Goal: Task Accomplishment & Management: Complete application form

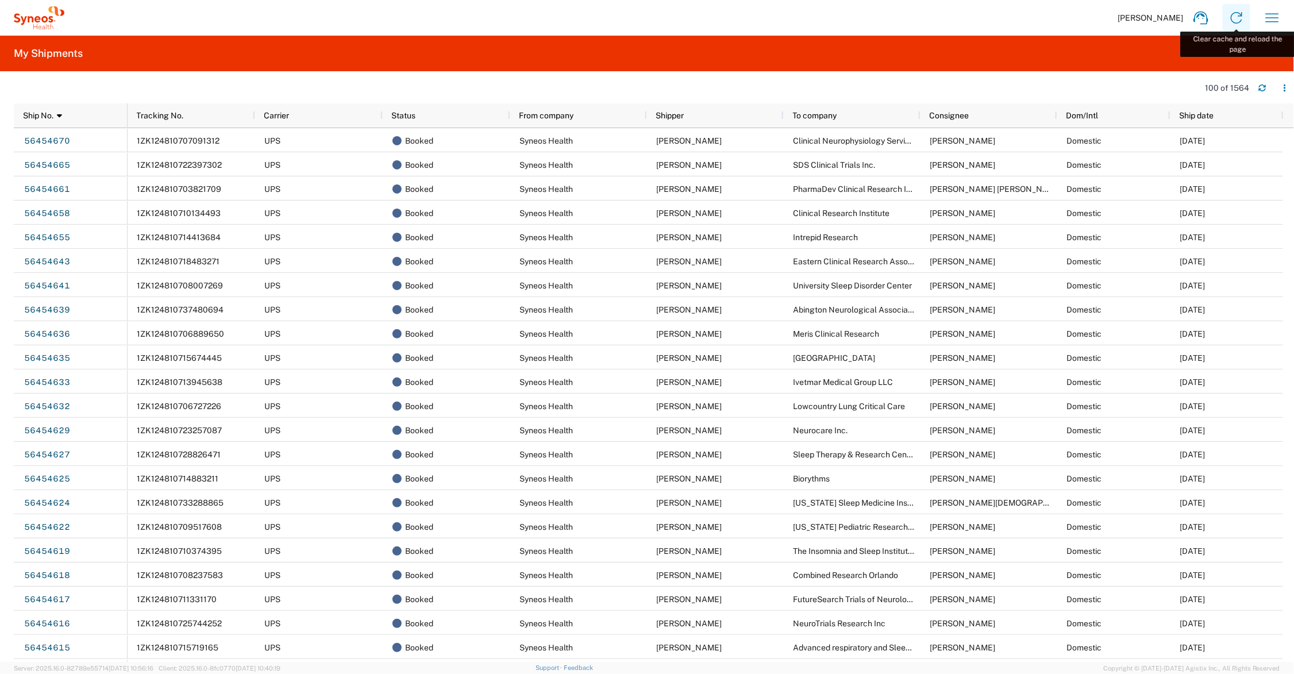
click at [1236, 17] on icon at bounding box center [1237, 18] width 18 height 18
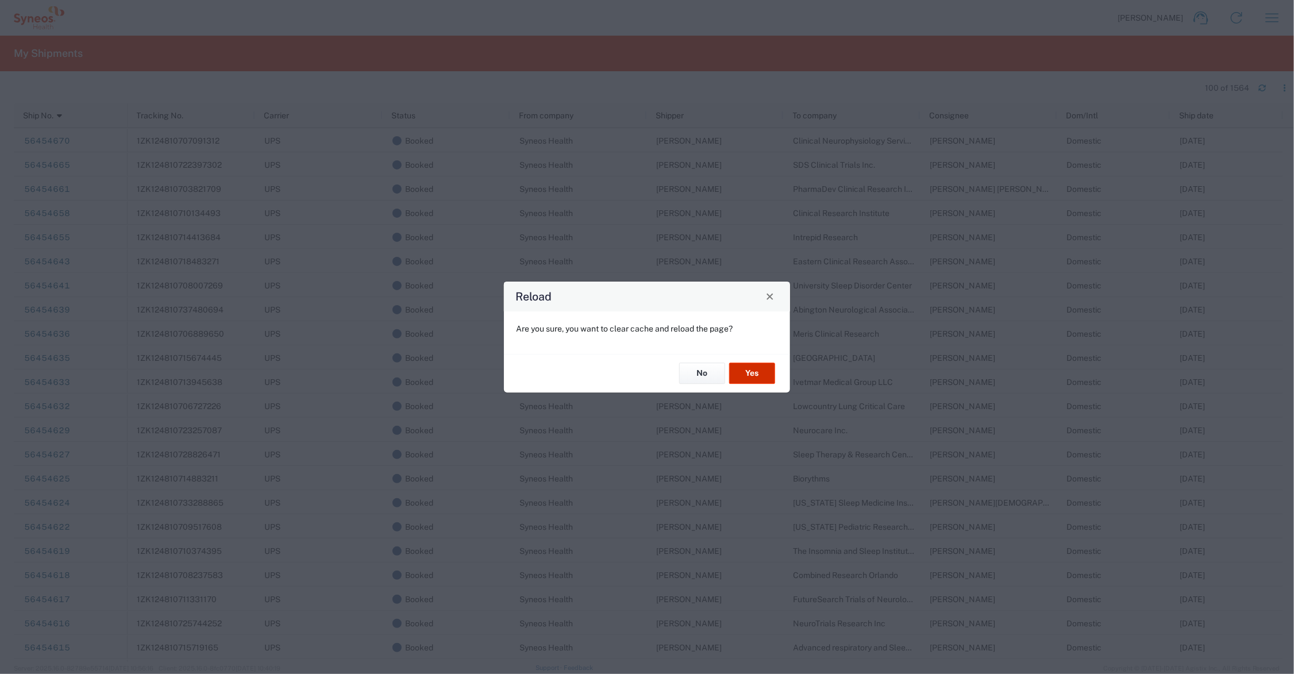
click at [757, 370] on button "Yes" at bounding box center [752, 373] width 46 height 21
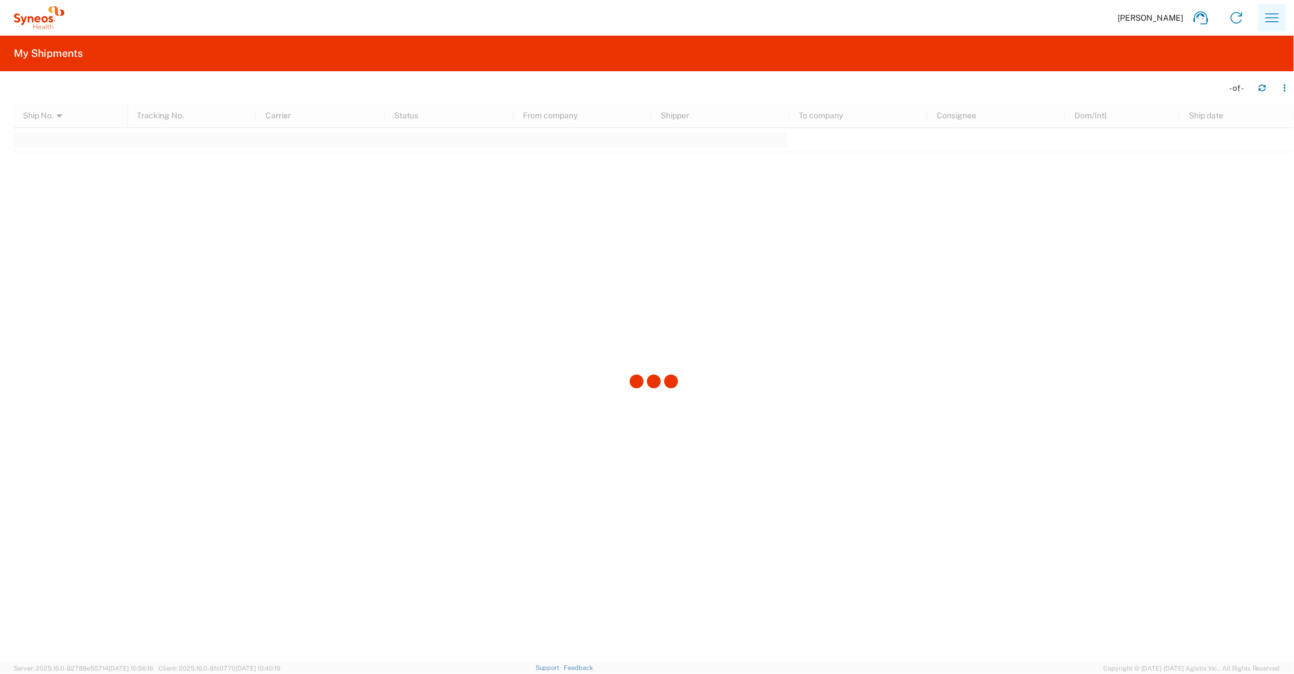
click at [1282, 12] on icon "button" at bounding box center [1272, 18] width 18 height 18
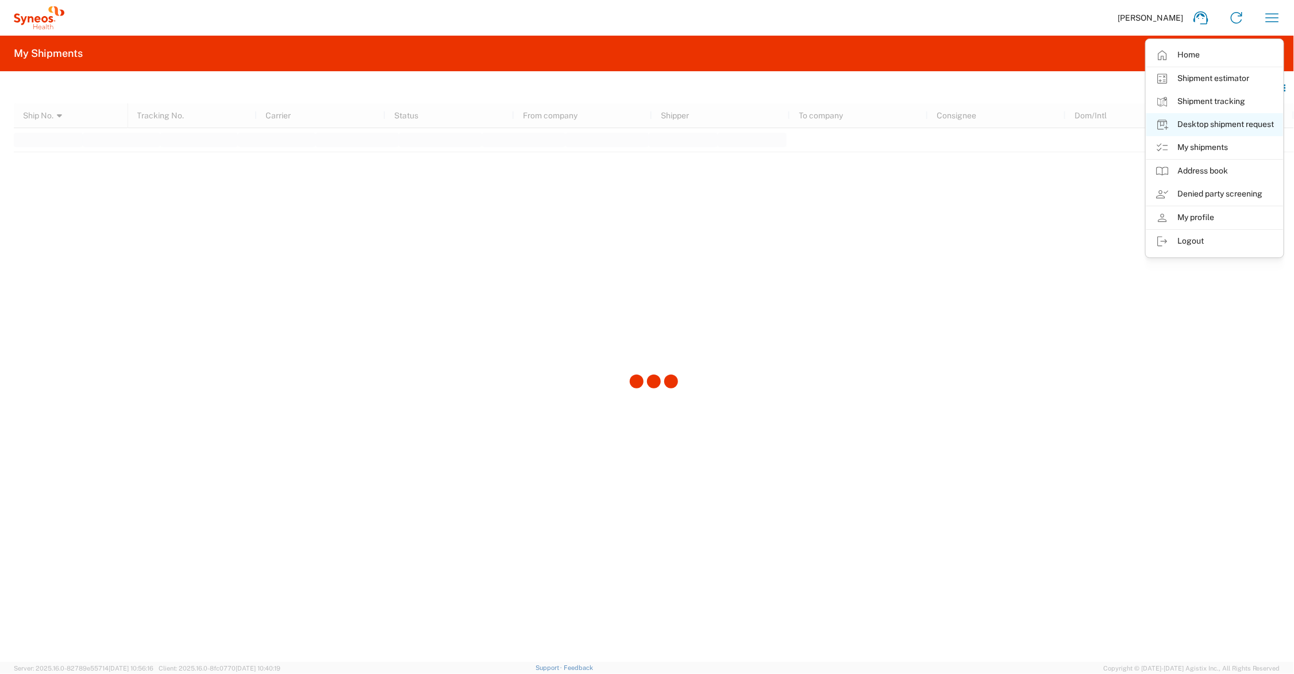
click at [1207, 122] on link "Desktop shipment request" at bounding box center [1215, 124] width 137 height 23
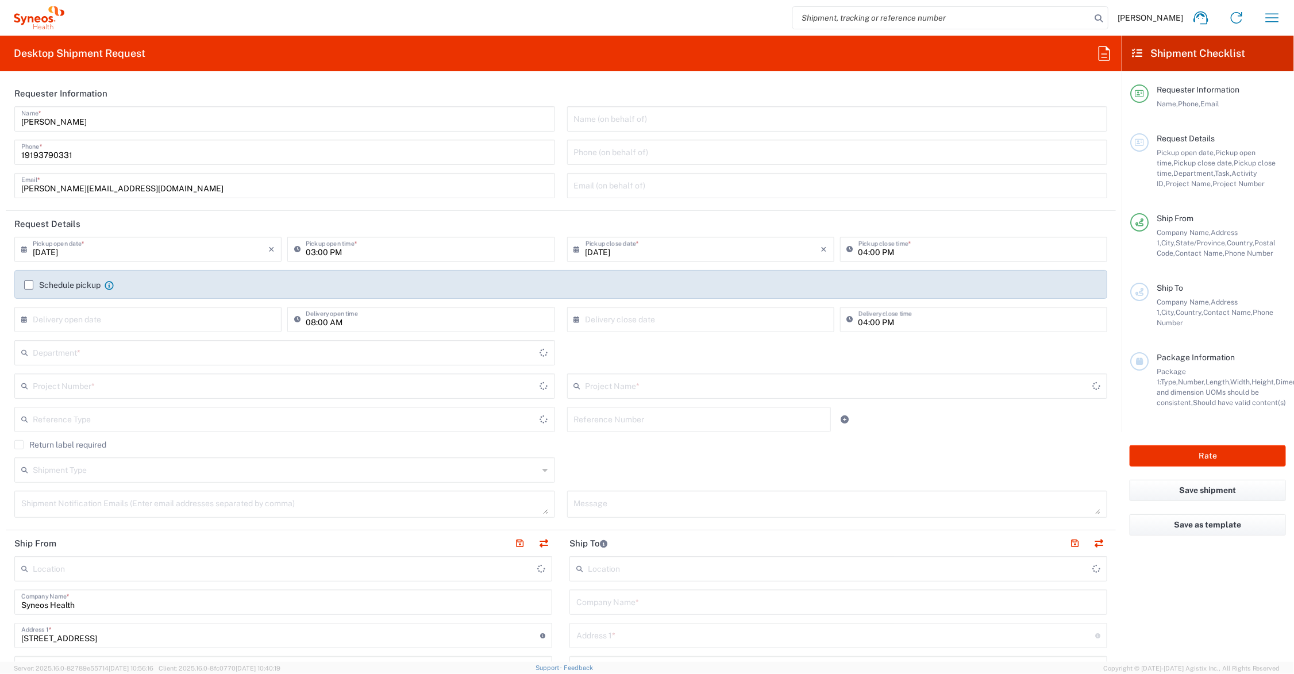
type input "Ohio"
type input "United States"
type input "Syneos Health Communications-Westerville OH"
click at [122, 349] on input "text" at bounding box center [286, 352] width 507 height 20
type input "107051"
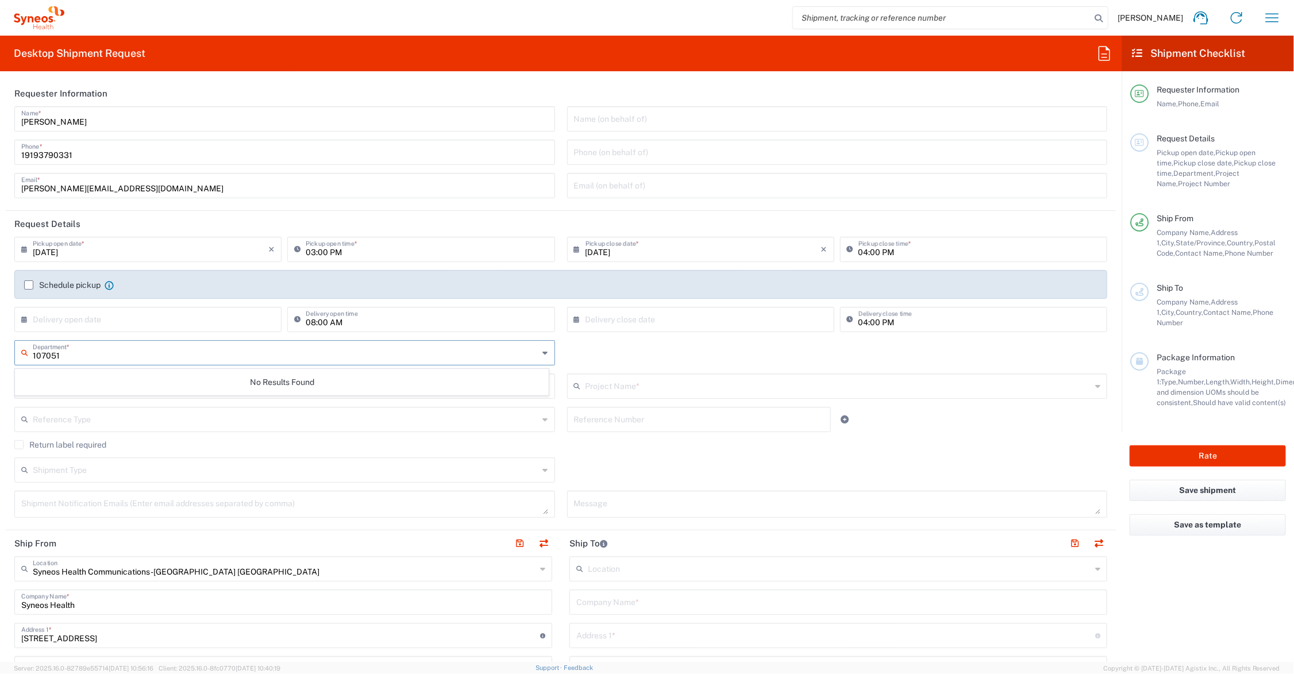
click at [320, 251] on input "03:00 PM" at bounding box center [427, 249] width 242 height 20
click at [320, 249] on input "03:00 PM" at bounding box center [427, 249] width 242 height 20
type input "03:30 PM"
click at [110, 354] on input "text" at bounding box center [286, 352] width 506 height 20
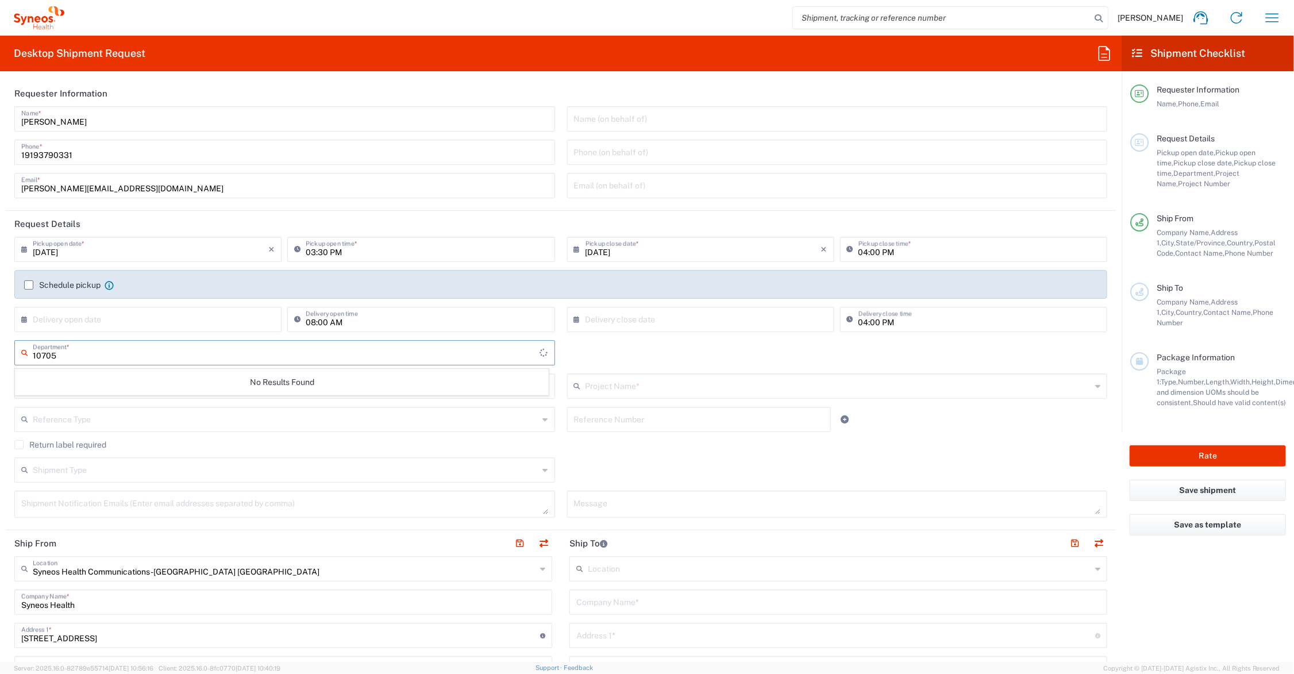
type input "107051"
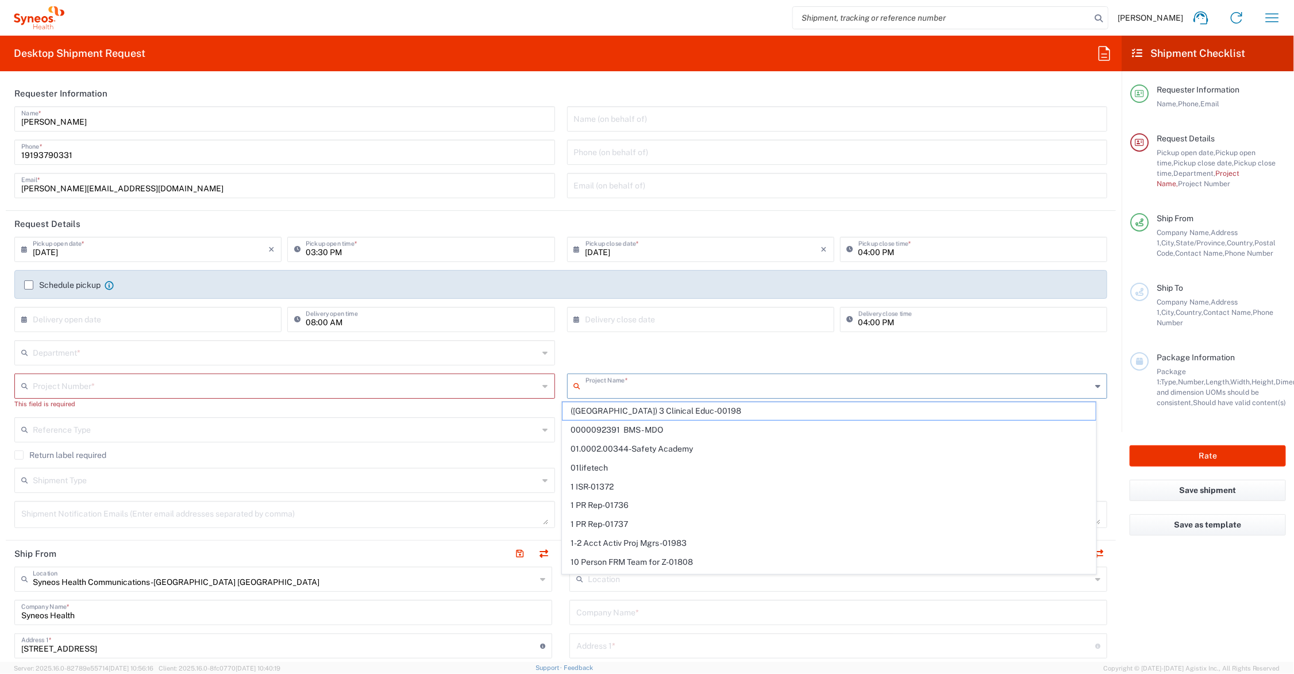
click at [121, 380] on input "text" at bounding box center [286, 385] width 506 height 20
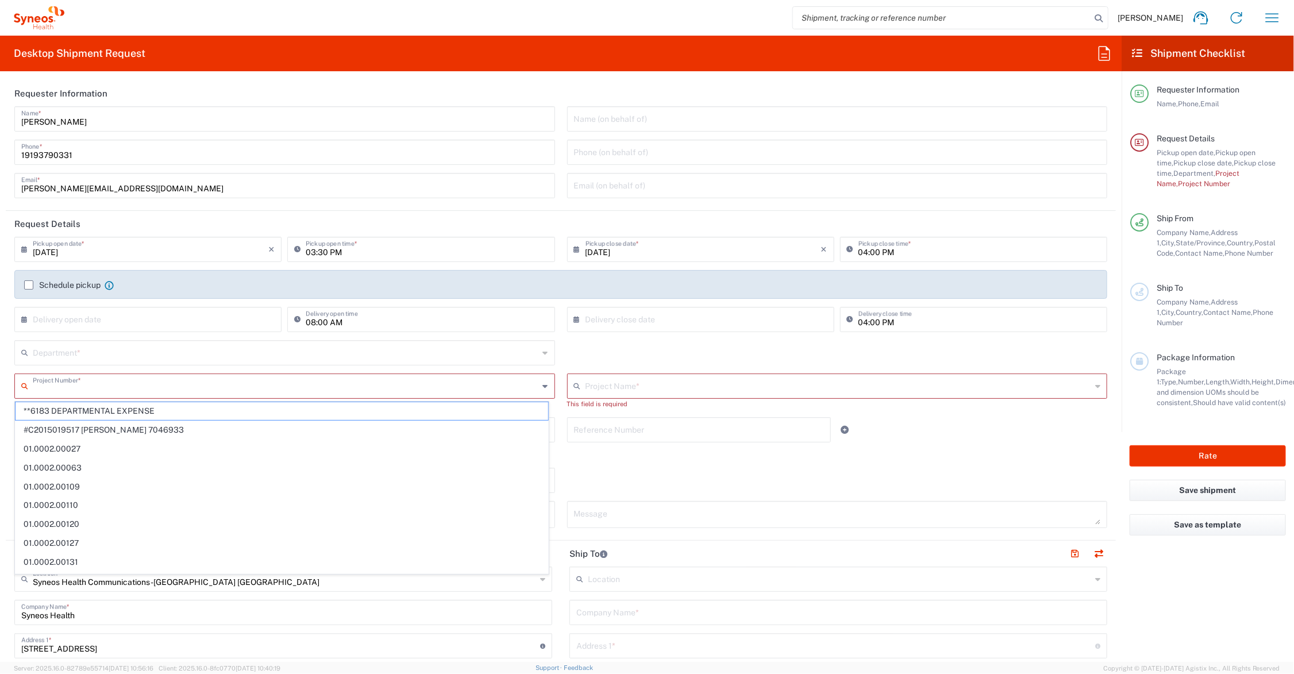
click at [122, 351] on input "text" at bounding box center [286, 352] width 506 height 20
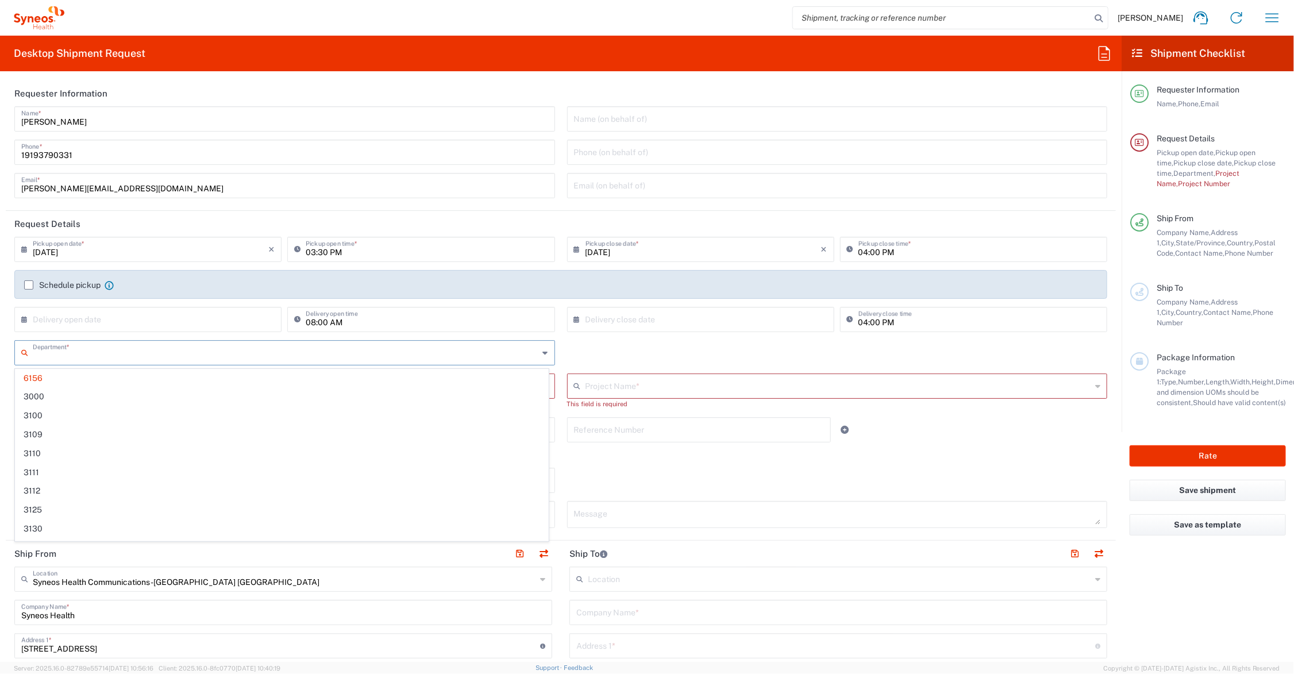
click at [581, 478] on div "Shipment Type Batch Regular" at bounding box center [561, 484] width 1105 height 33
type input "6156"
click at [1237, 13] on icon at bounding box center [1236, 17] width 11 height 11
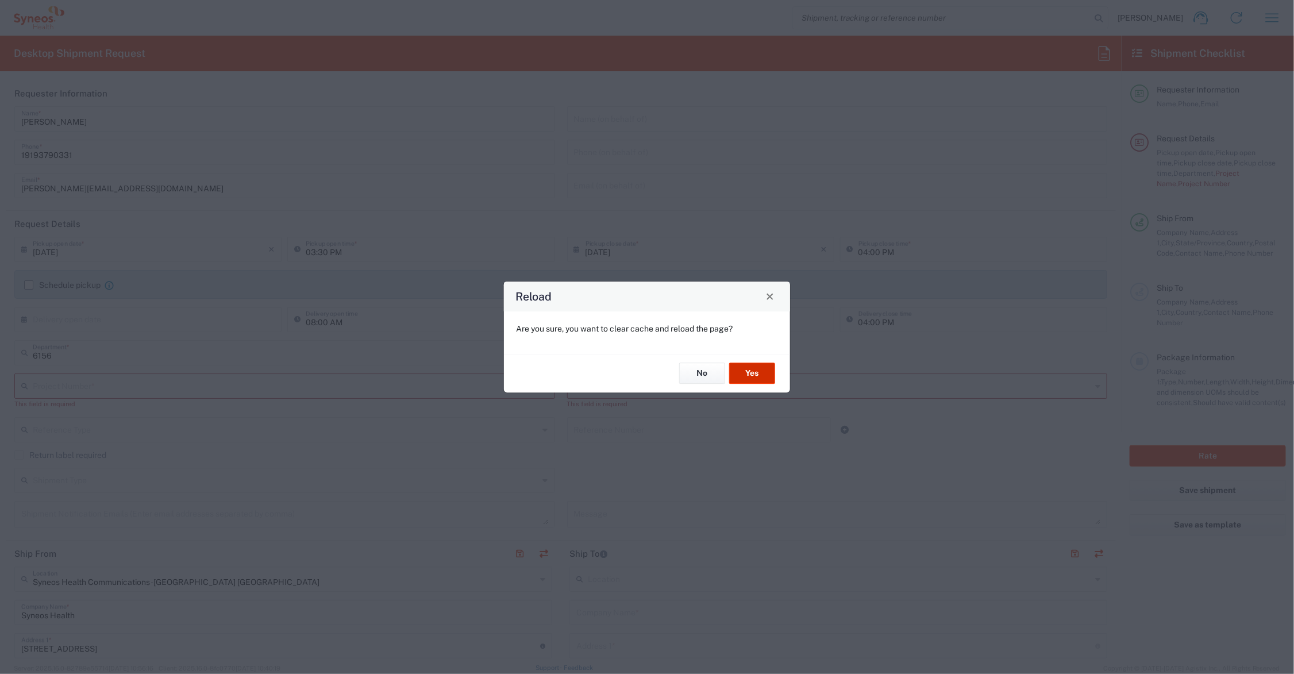
click at [749, 370] on button "Yes" at bounding box center [752, 373] width 46 height 21
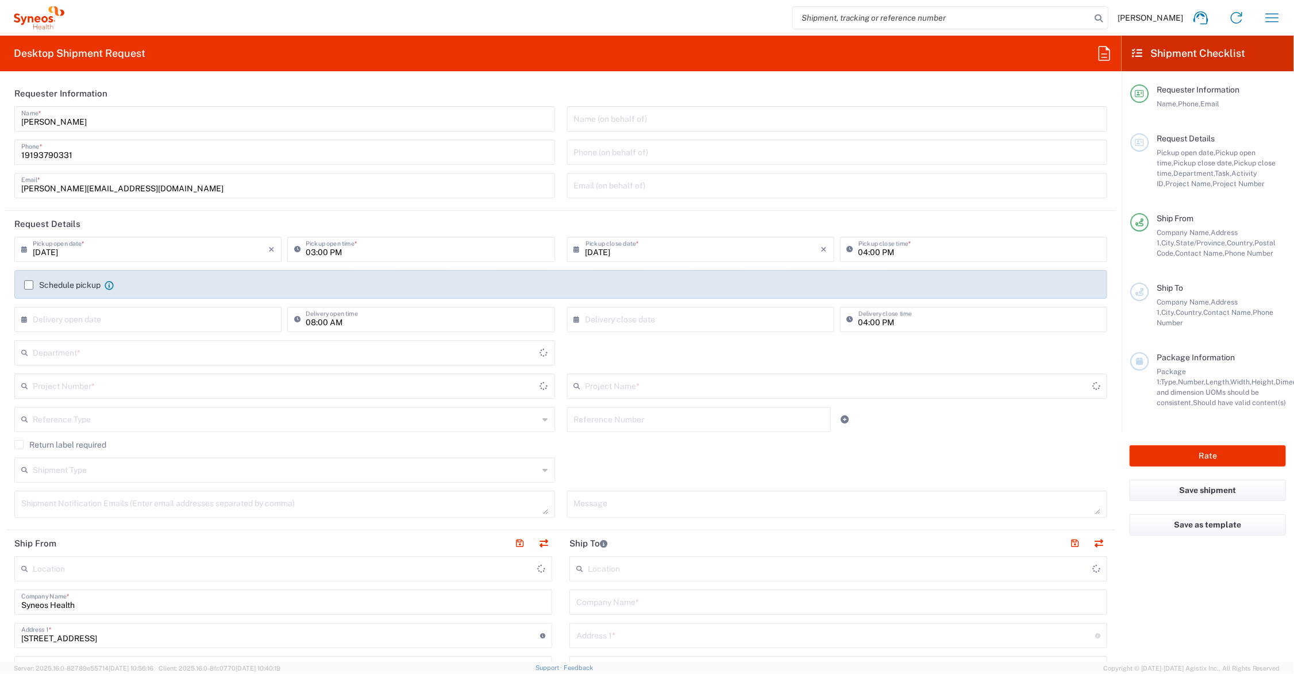
type input "Ohio"
type input "6156"
type input "United States"
click at [322, 250] on input "03:00 PM" at bounding box center [427, 249] width 242 height 20
type input "Syneos Health Communications-Westerville OH"
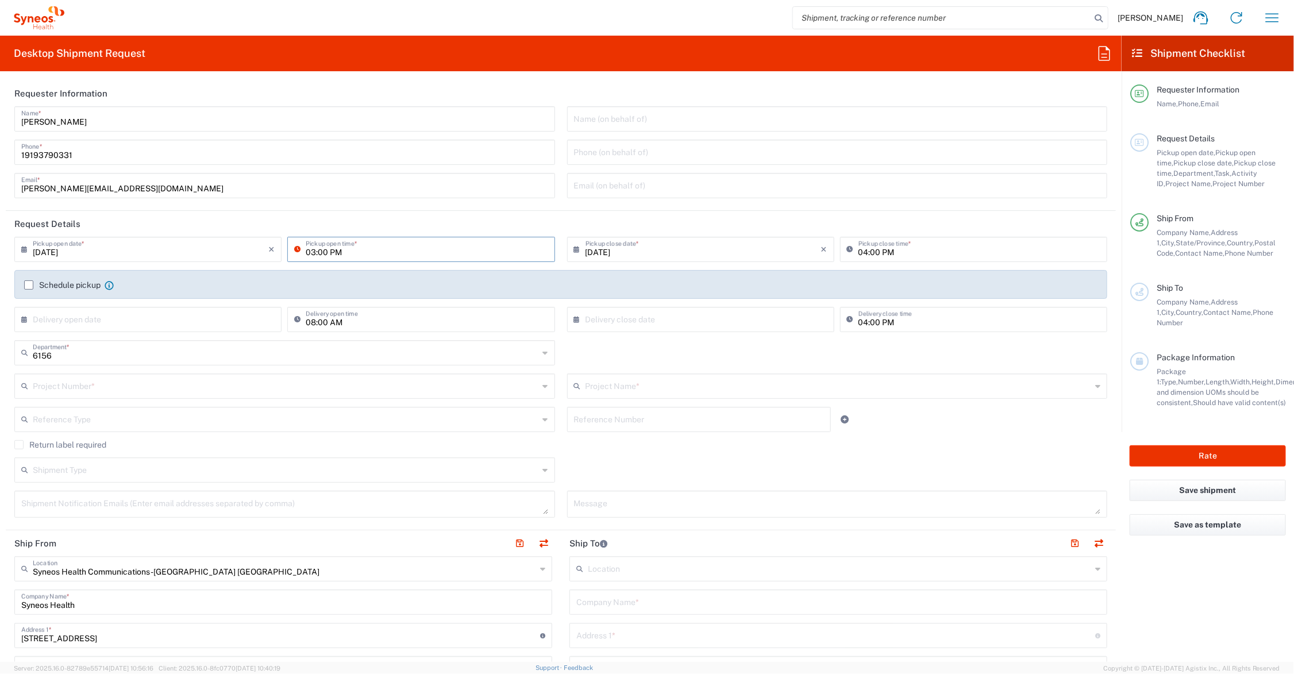
click at [322, 252] on input "03:00 PM" at bounding box center [427, 249] width 242 height 20
type input "03:30 PM"
click at [121, 386] on input "text" at bounding box center [286, 385] width 506 height 20
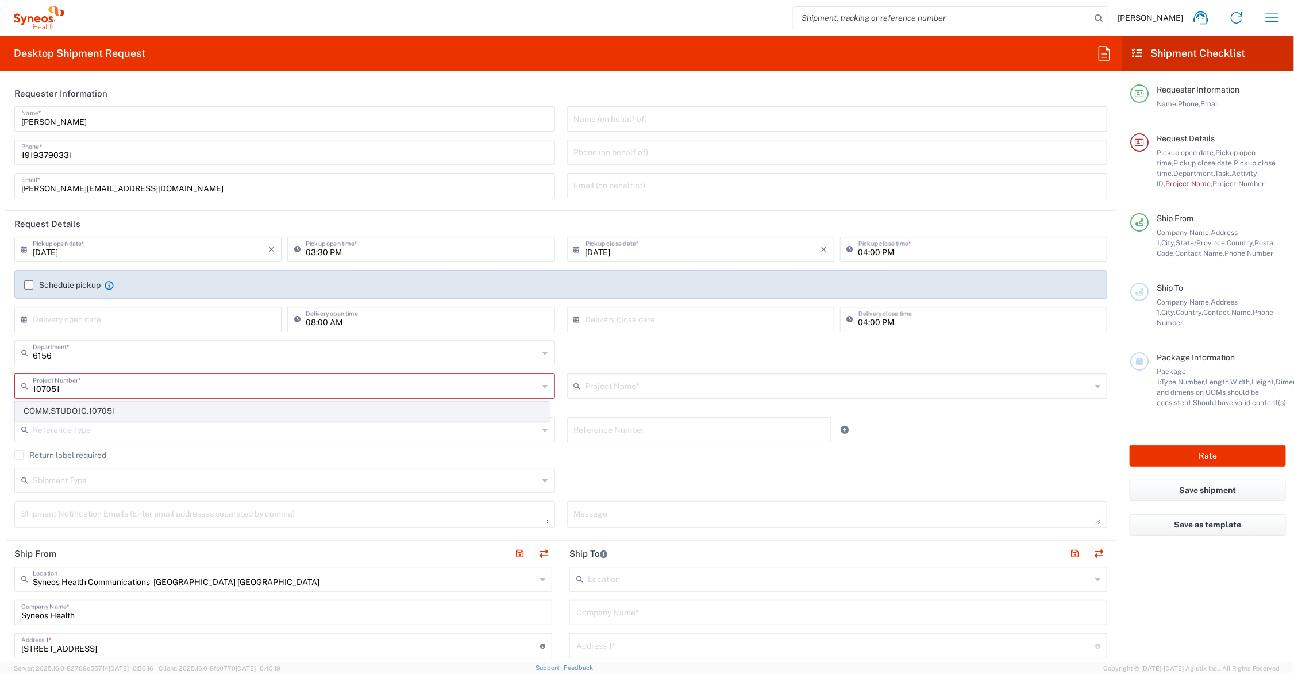
click at [93, 411] on span "COMM.STUDO.IC.107051" at bounding box center [282, 411] width 533 height 18
type input "COMM.STUDO.IC.107051"
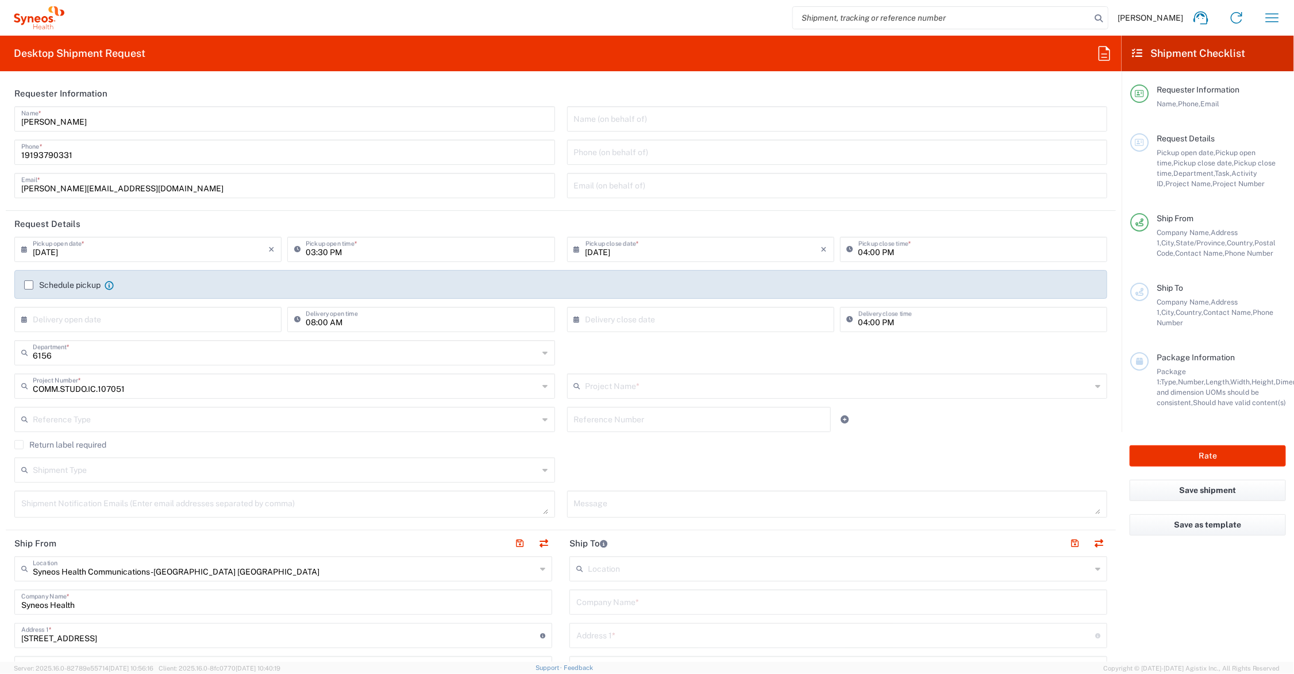
type input "Syneos.PATENGCL.23.107051"
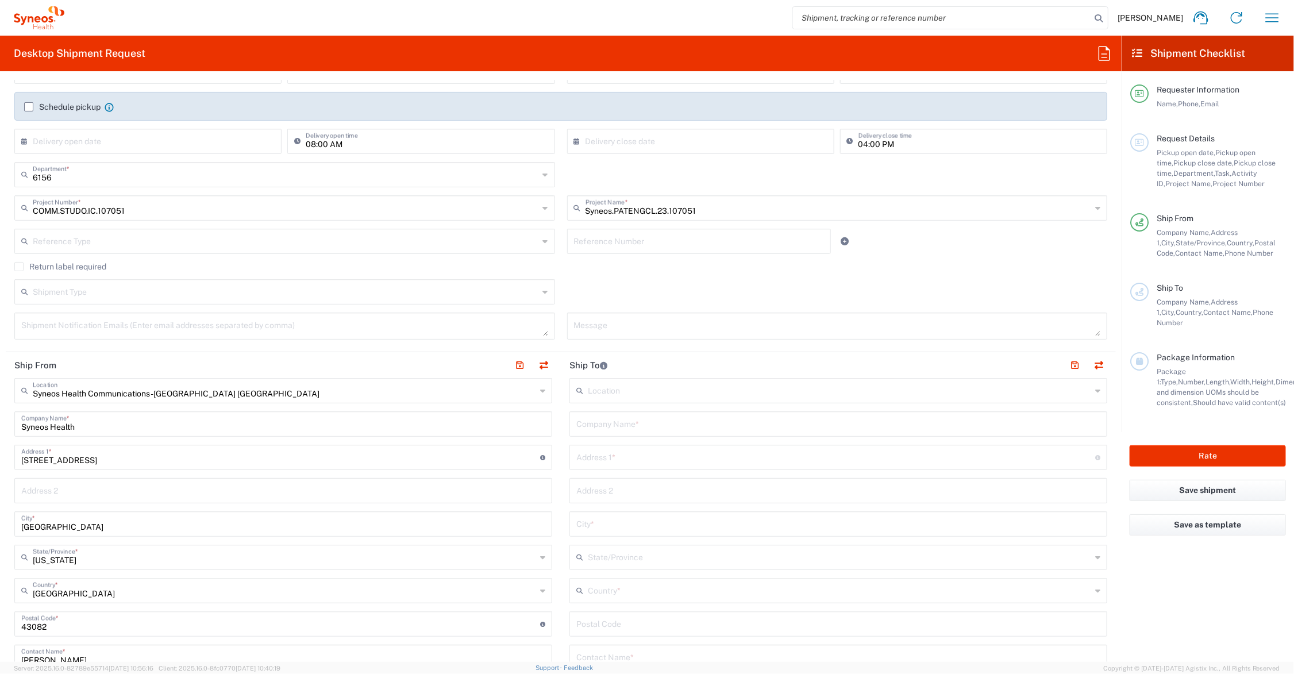
scroll to position [144, 0]
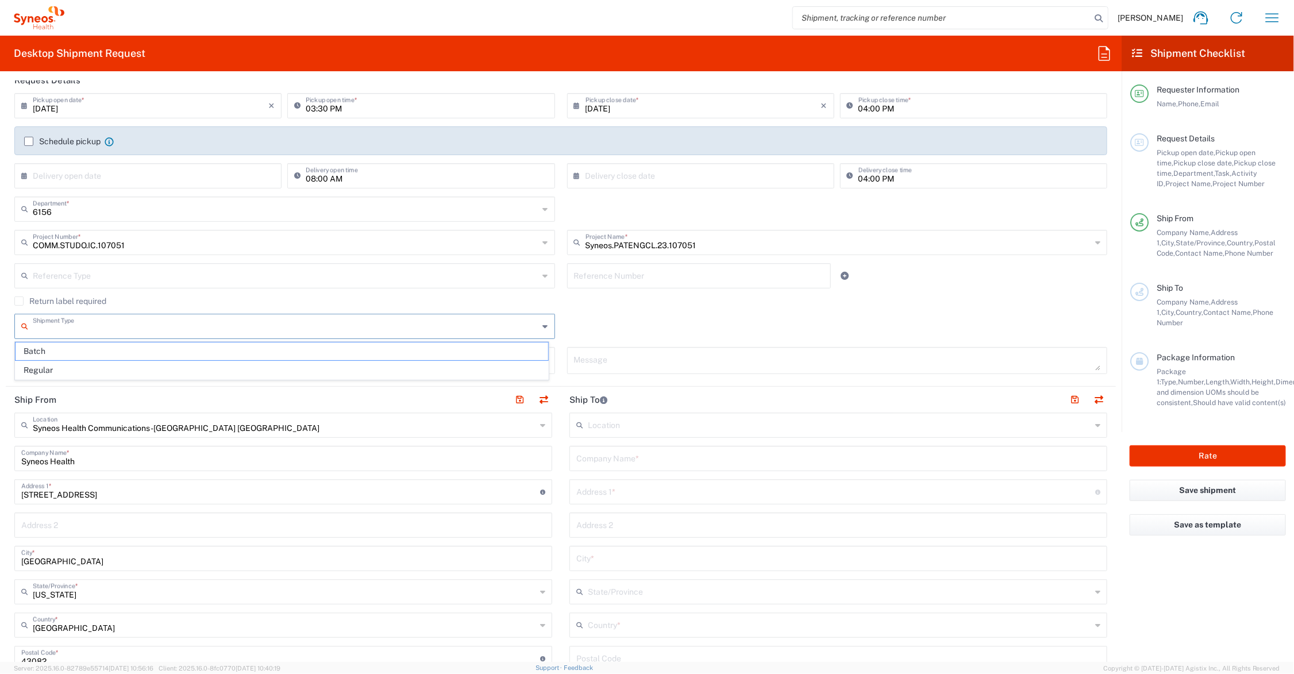
click at [112, 329] on input "text" at bounding box center [286, 326] width 506 height 20
click at [59, 351] on span "Batch" at bounding box center [282, 352] width 533 height 18
type input "Batch"
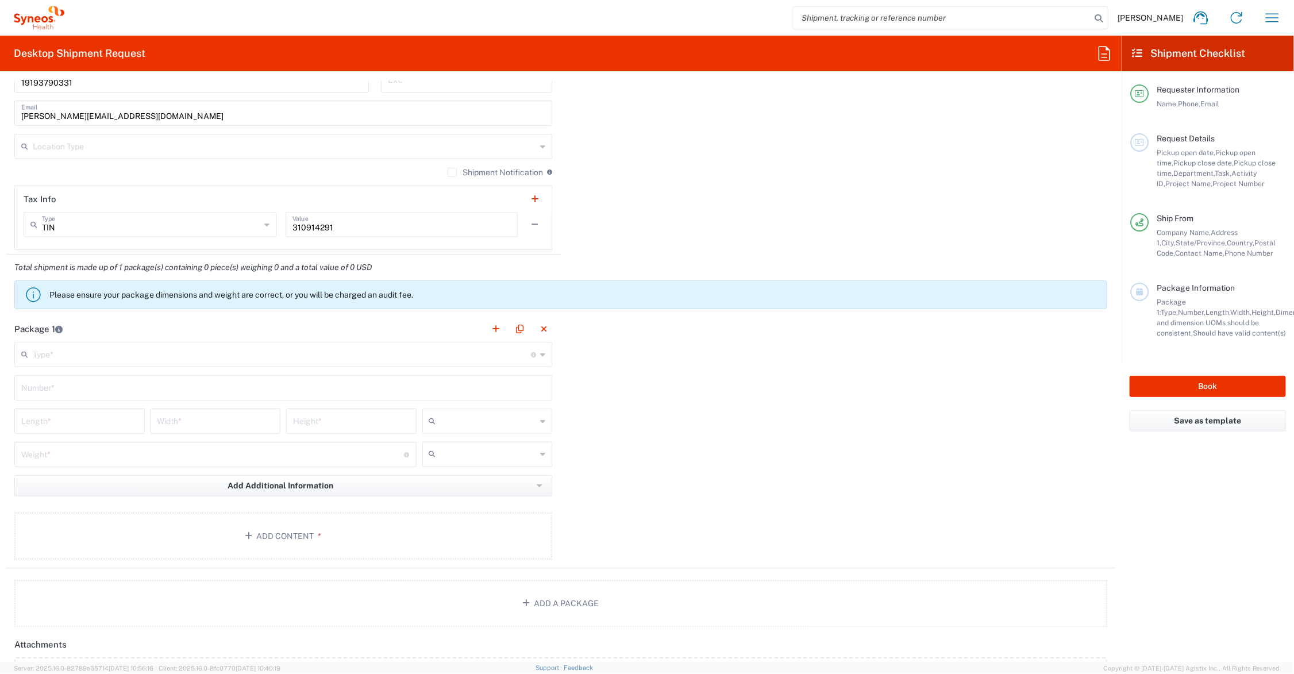
scroll to position [1006, 0]
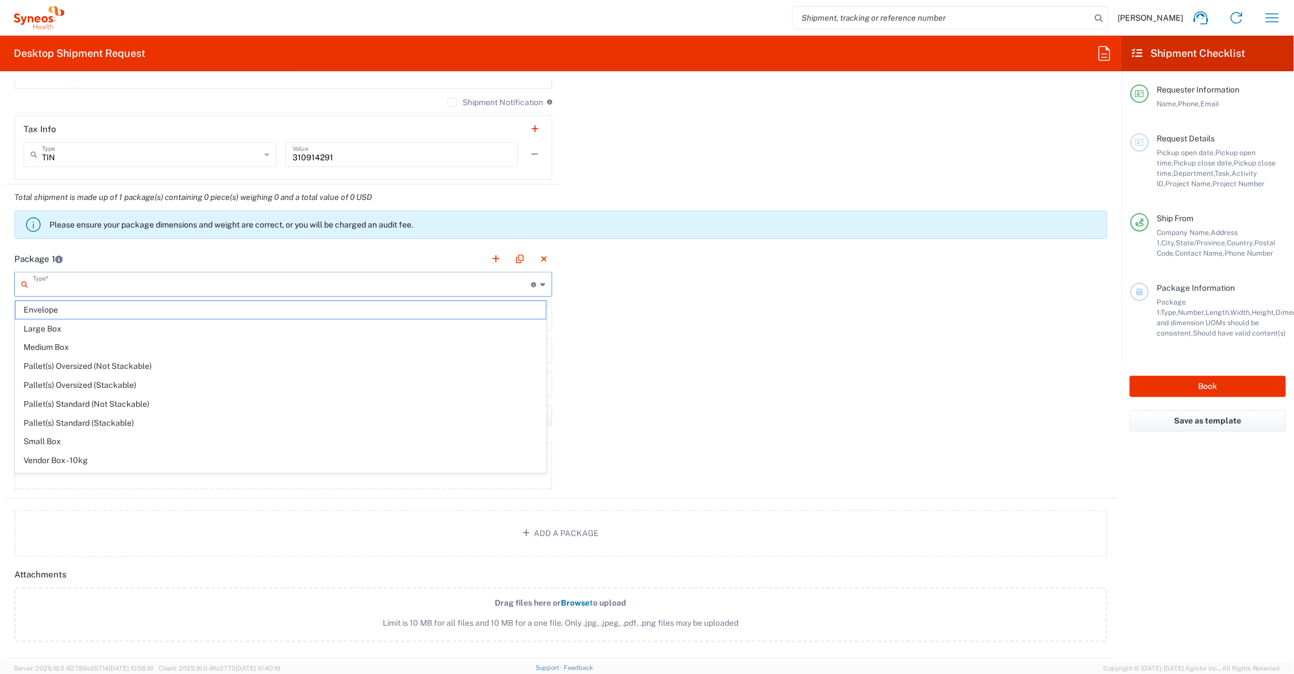
click at [102, 286] on input "text" at bounding box center [282, 284] width 498 height 20
click at [56, 440] on span "Small Box" at bounding box center [281, 442] width 530 height 18
type input "Small Box"
type input "12.25"
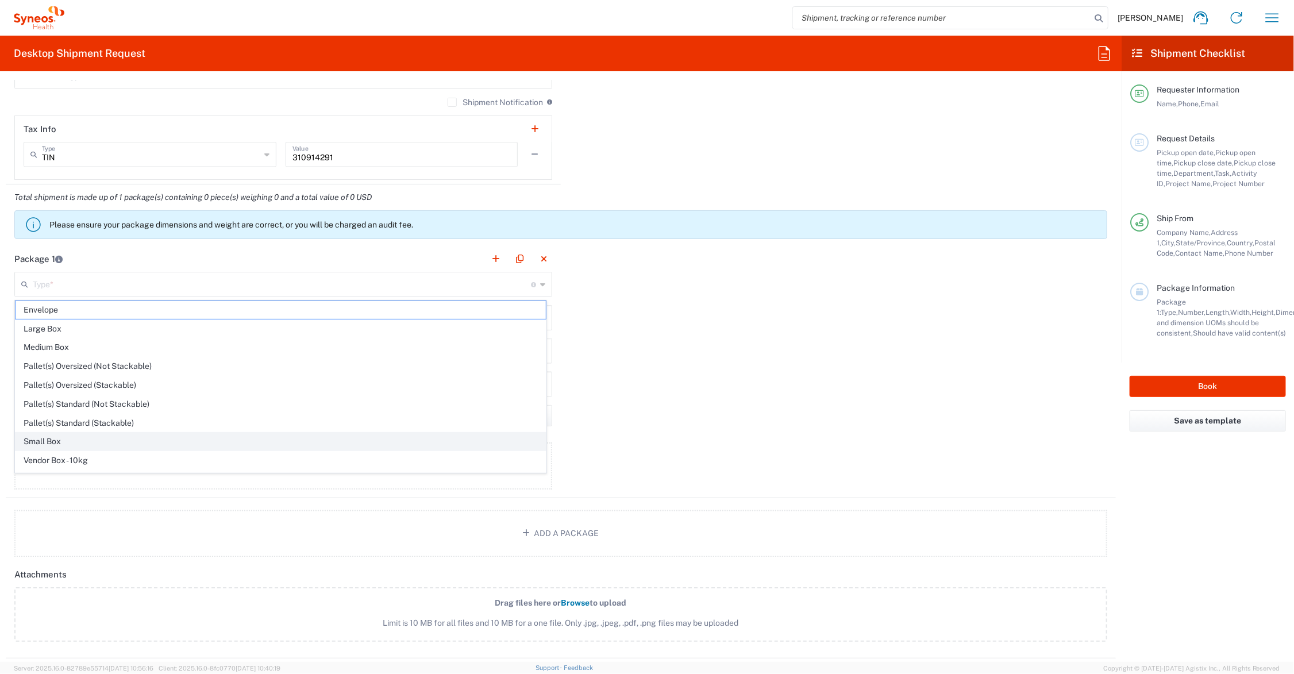
type input "11"
type input "1.5"
type input "in"
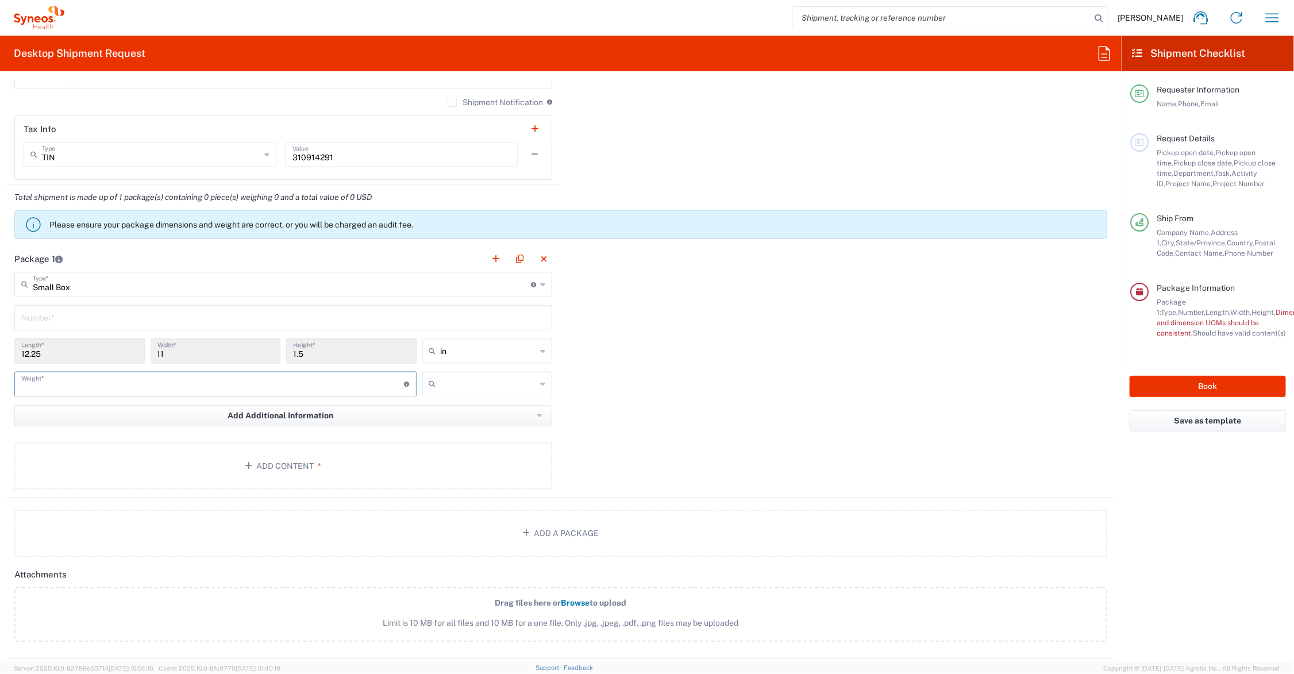
click at [67, 386] on input "number" at bounding box center [212, 384] width 383 height 20
type input "3"
click at [441, 383] on input "text" at bounding box center [489, 384] width 96 height 18
click at [433, 426] on span "lbs" at bounding box center [483, 429] width 126 height 18
type input "lbs"
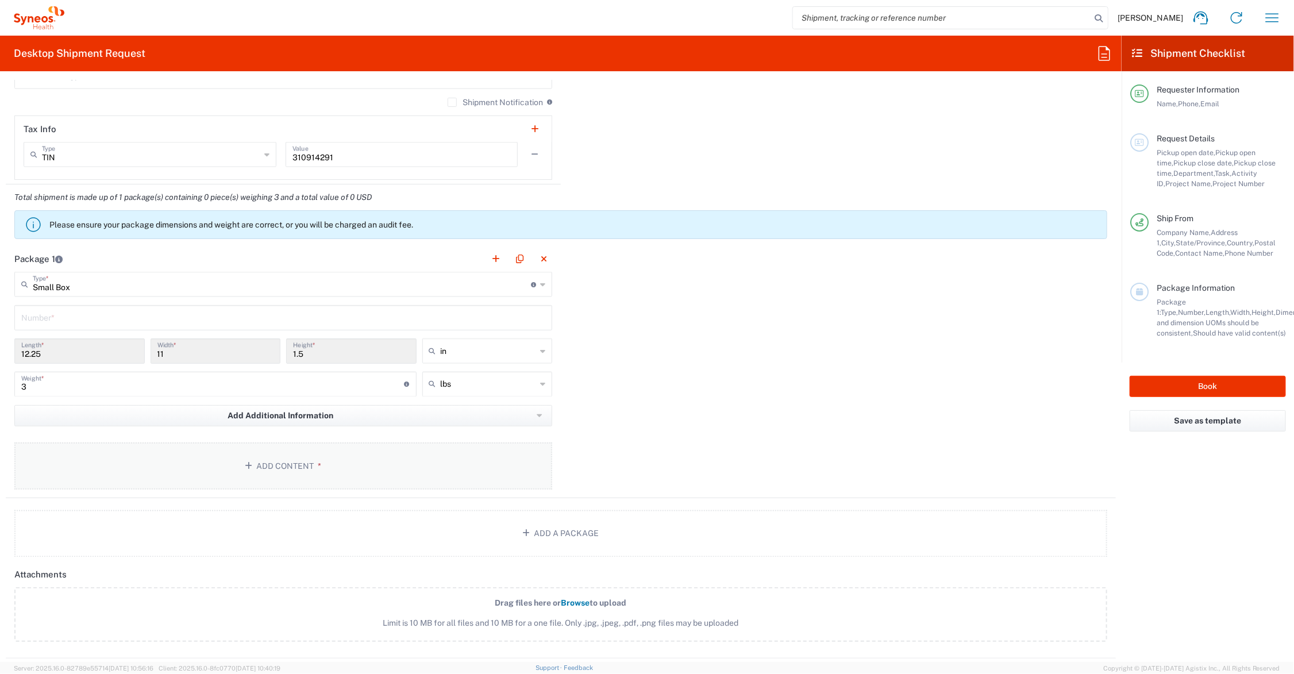
click at [245, 460] on button "Add Content *" at bounding box center [283, 466] width 538 height 47
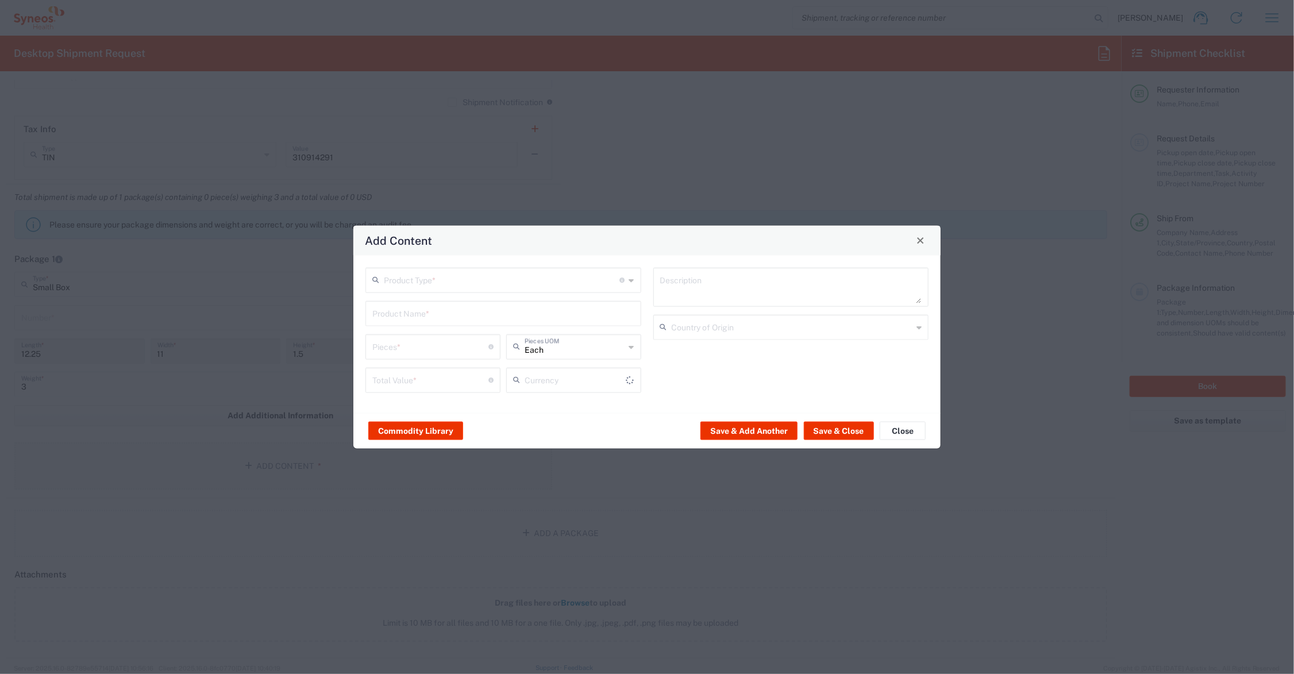
type input "US Dollar"
click at [407, 277] on input "text" at bounding box center [502, 279] width 236 height 20
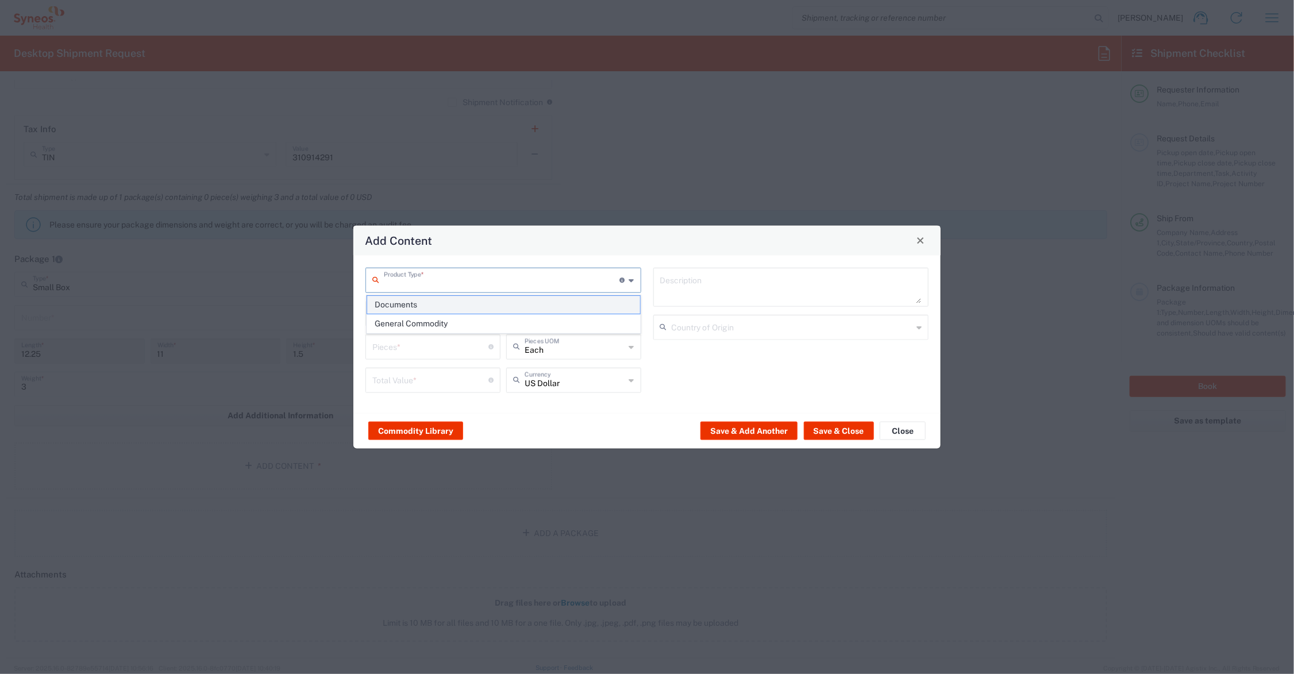
click at [395, 306] on span "Documents" at bounding box center [503, 305] width 273 height 18
type input "Documents"
type input "1"
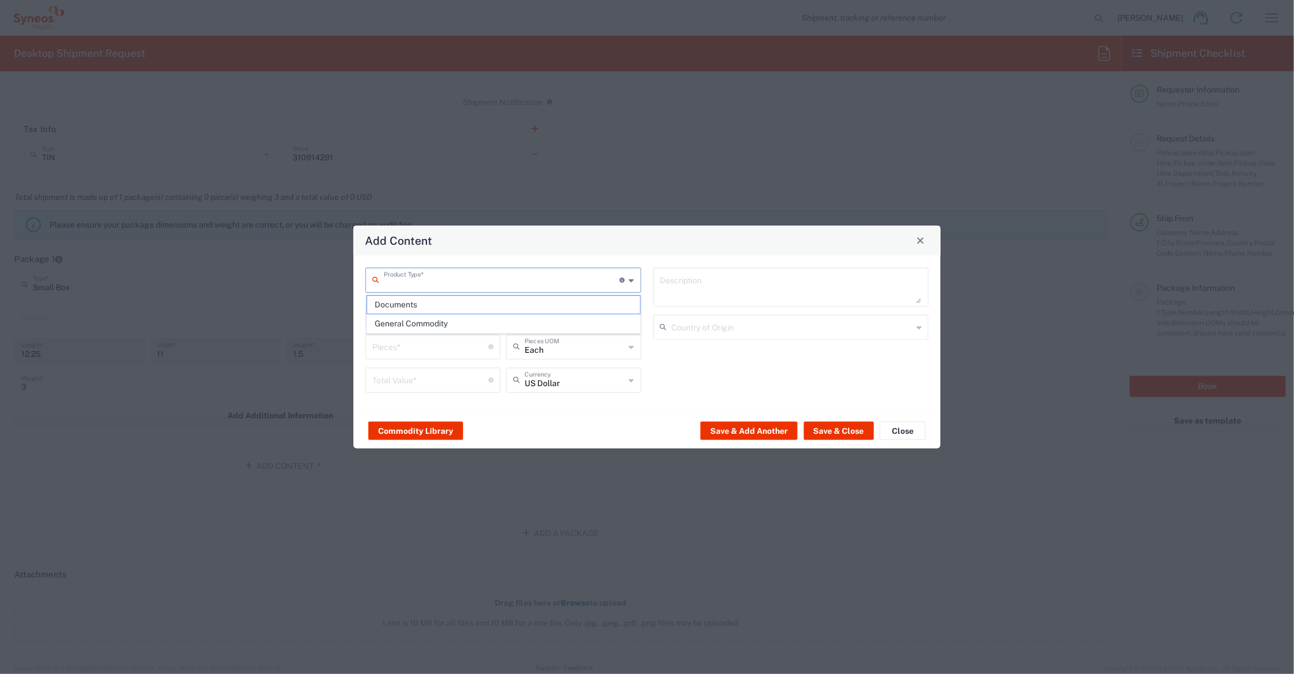
type textarea "Documents"
drag, startPoint x: 395, startPoint y: 344, endPoint x: 340, endPoint y: 344, distance: 55.7
click at [344, 345] on div "Add Content Documents Product Type * Document: Paper document generated interna…" at bounding box center [647, 337] width 1294 height 674
type input "4"
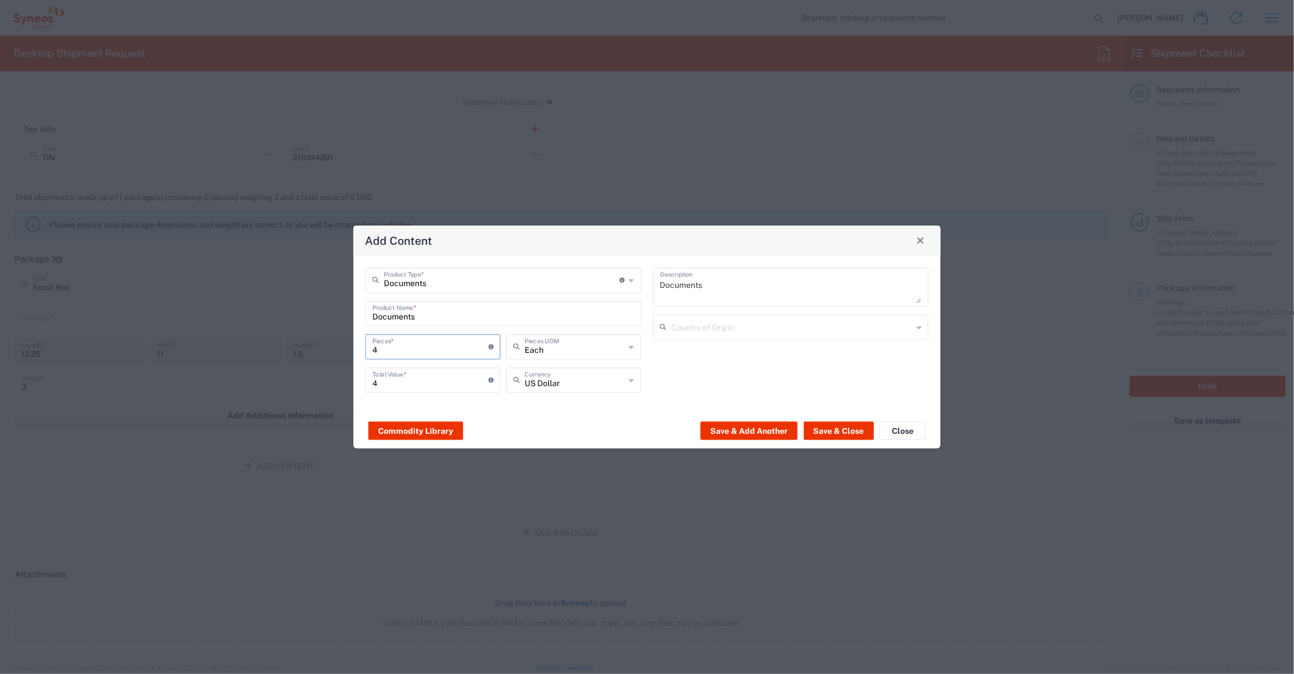
type input "4"
drag, startPoint x: 418, startPoint y: 379, endPoint x: 325, endPoint y: 372, distance: 92.8
click at [335, 375] on div "Add Content Documents Product Type * Document: Paper document generated interna…" at bounding box center [647, 337] width 1294 height 674
type input "40"
click at [834, 426] on button "Save & Close" at bounding box center [839, 431] width 70 height 18
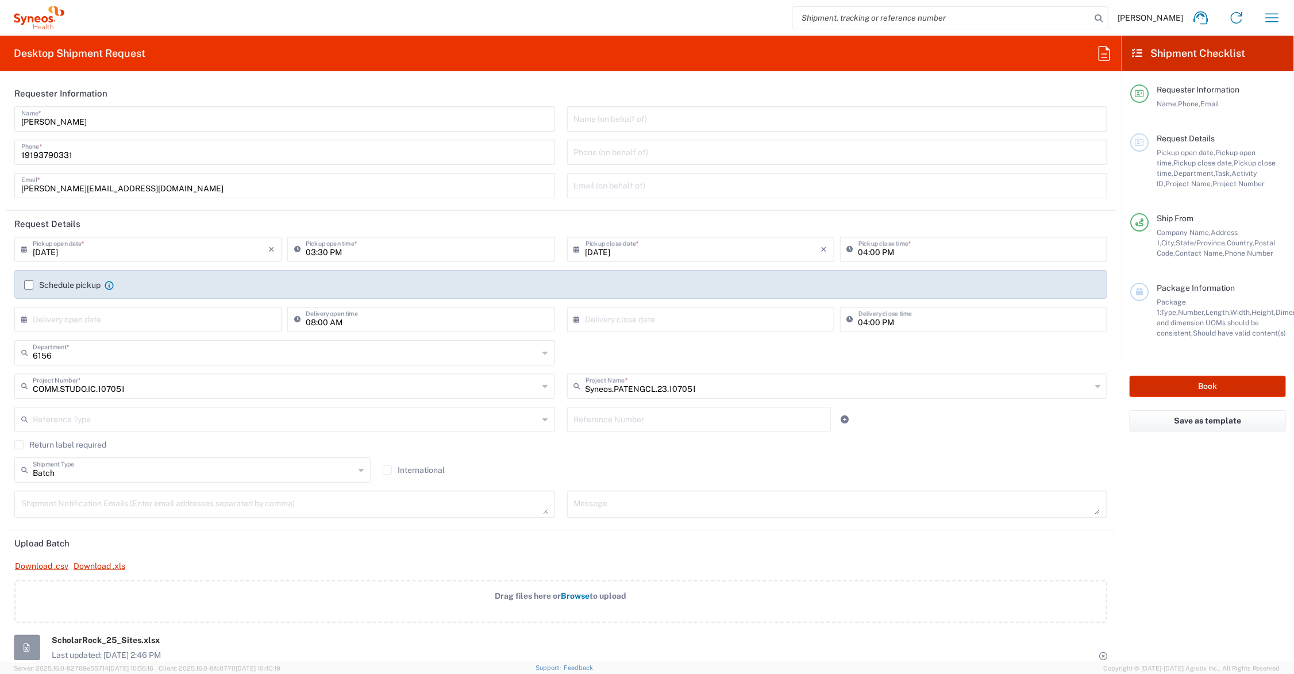
click at [1211, 382] on button "Book" at bounding box center [1208, 386] width 156 height 21
type input "COMM.STUDO.IC.107051"
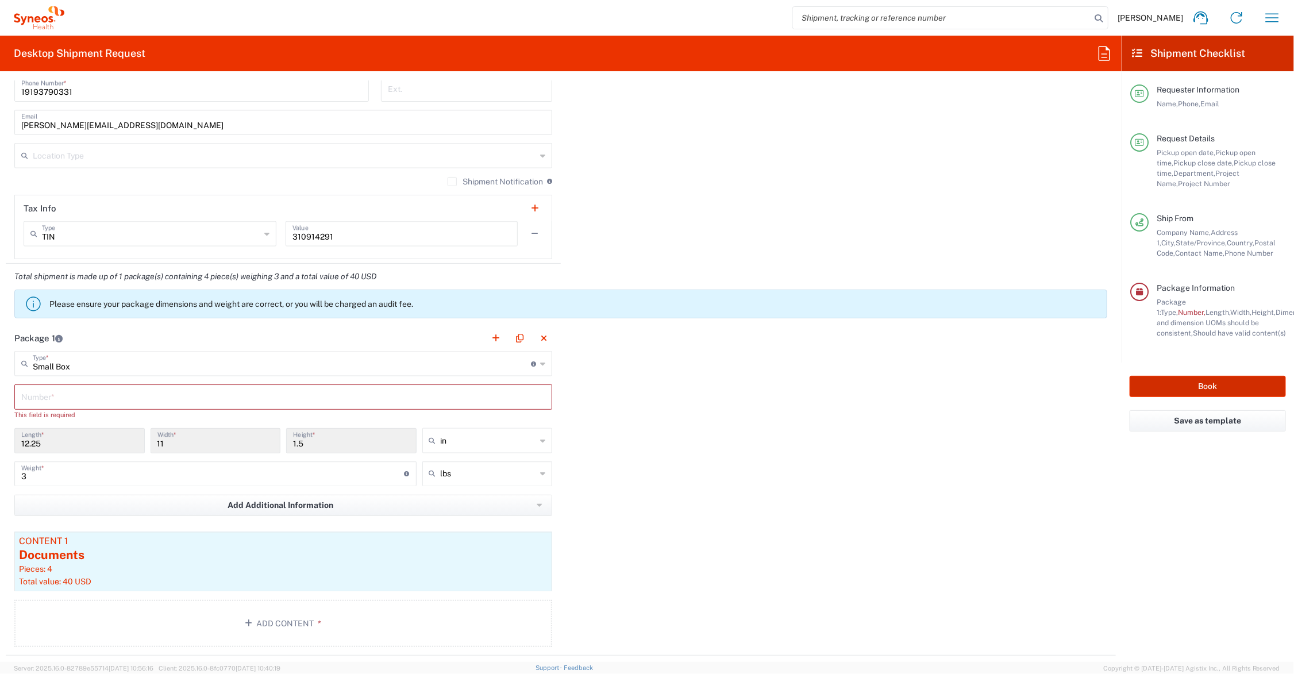
scroll to position [1006, 0]
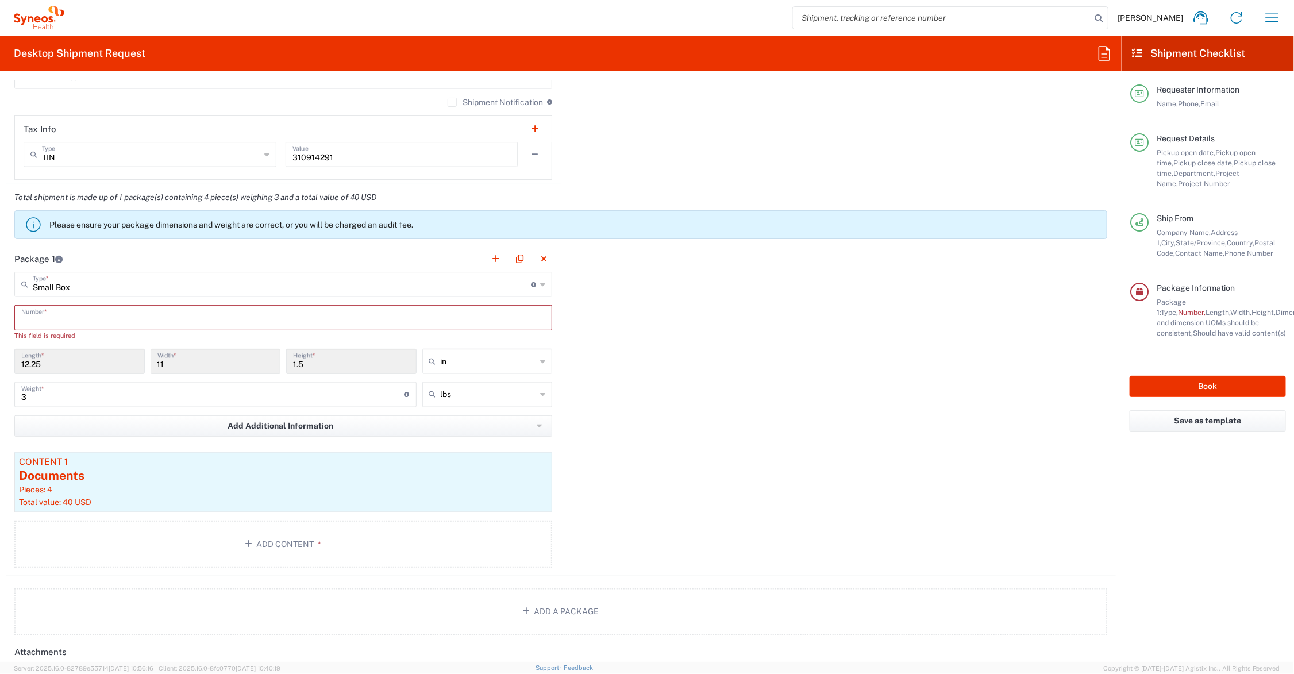
click at [122, 312] on input "text" at bounding box center [283, 317] width 524 height 20
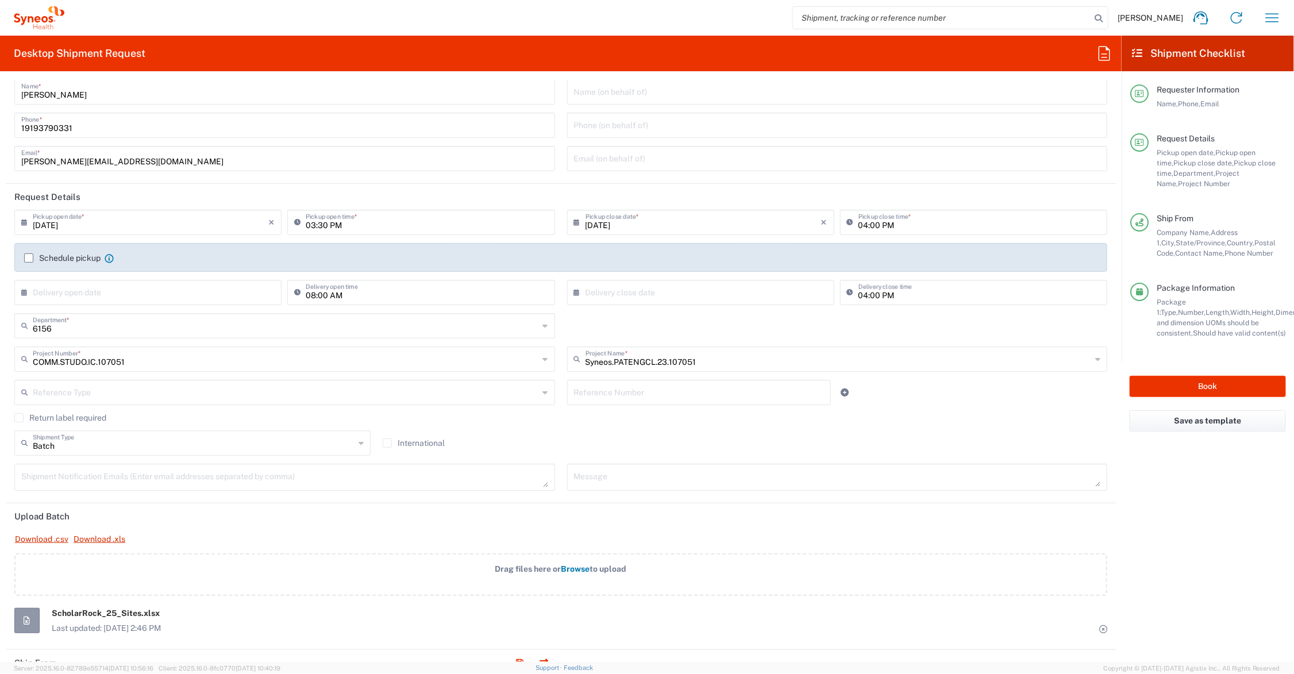
scroll to position [0, 0]
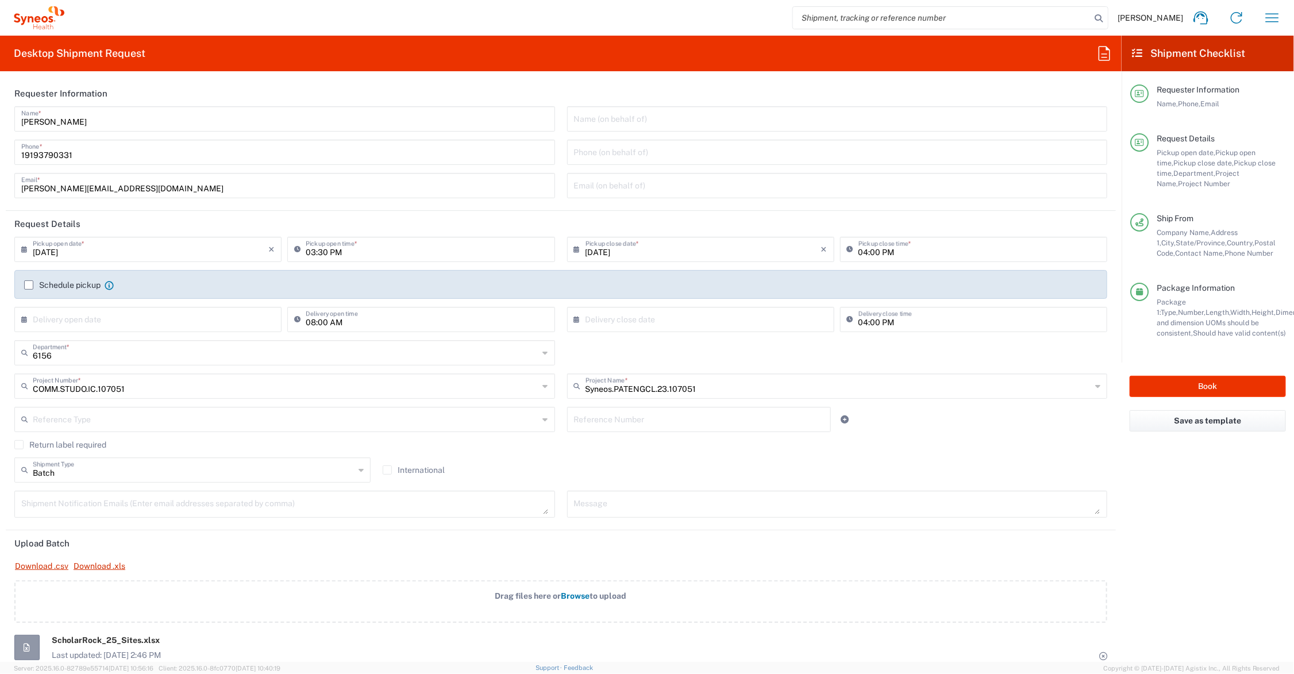
type input "1"
click at [1191, 384] on button "Book" at bounding box center [1208, 386] width 156 height 21
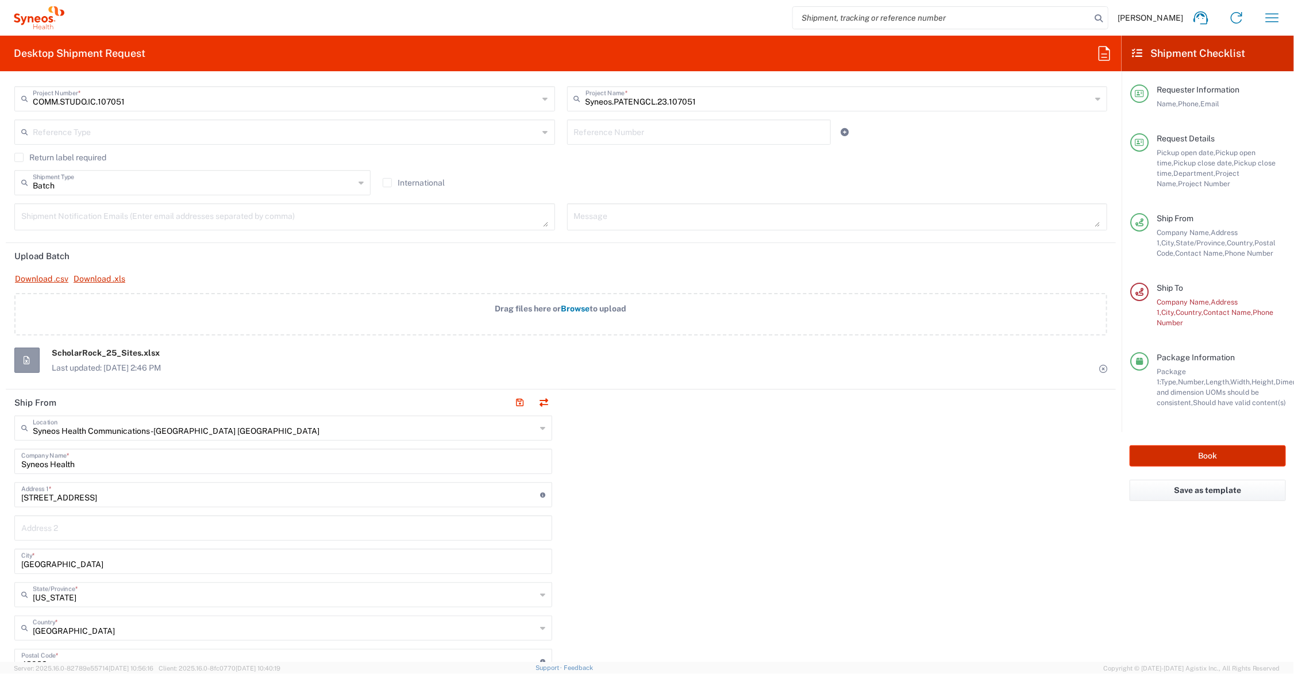
scroll to position [431, 0]
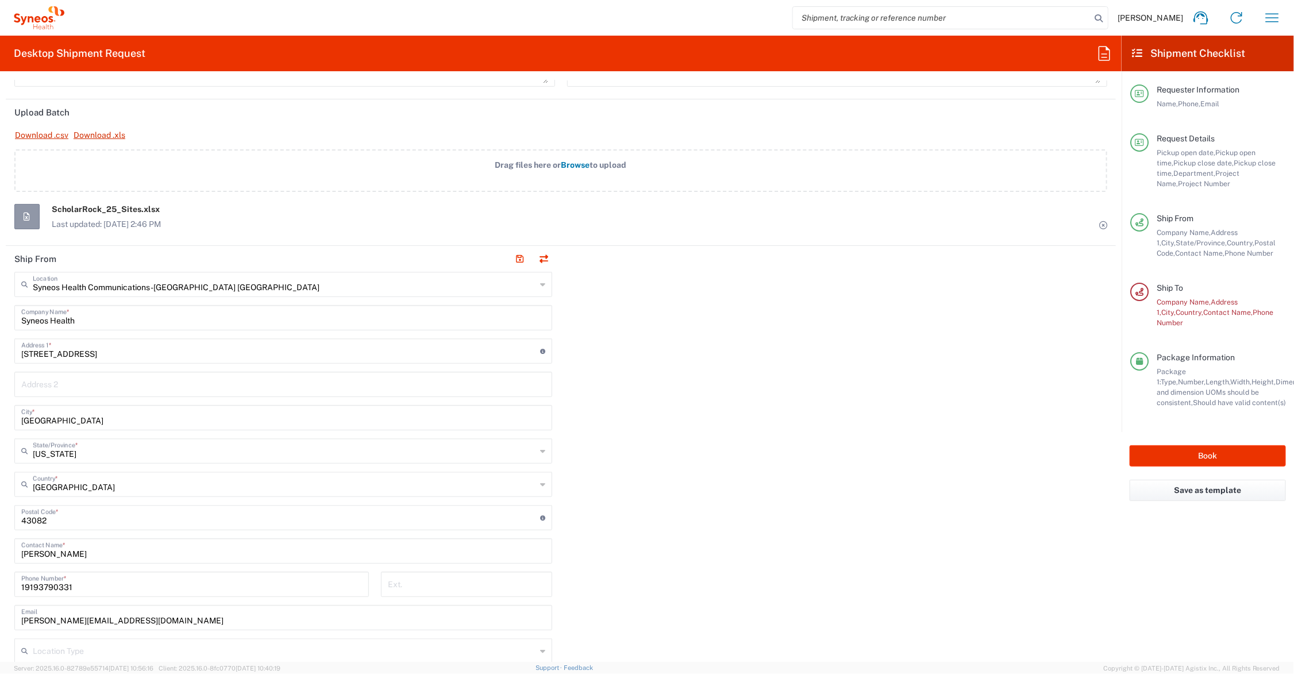
click at [269, 211] on div "ScholarRock_25_Sites.xlsx Last updated: 11/08/2025 2:46 PM" at bounding box center [560, 216] width 1093 height 25
drag, startPoint x: 27, startPoint y: 213, endPoint x: 52, endPoint y: 167, distance: 52.5
click at [52, 167] on div "Drag files here or Browse to upload ScholarRock_25_Sites.xlsx Last updated: 11/…" at bounding box center [560, 189] width 1093 height 80
click at [1099, 223] on icon at bounding box center [1103, 225] width 8 height 8
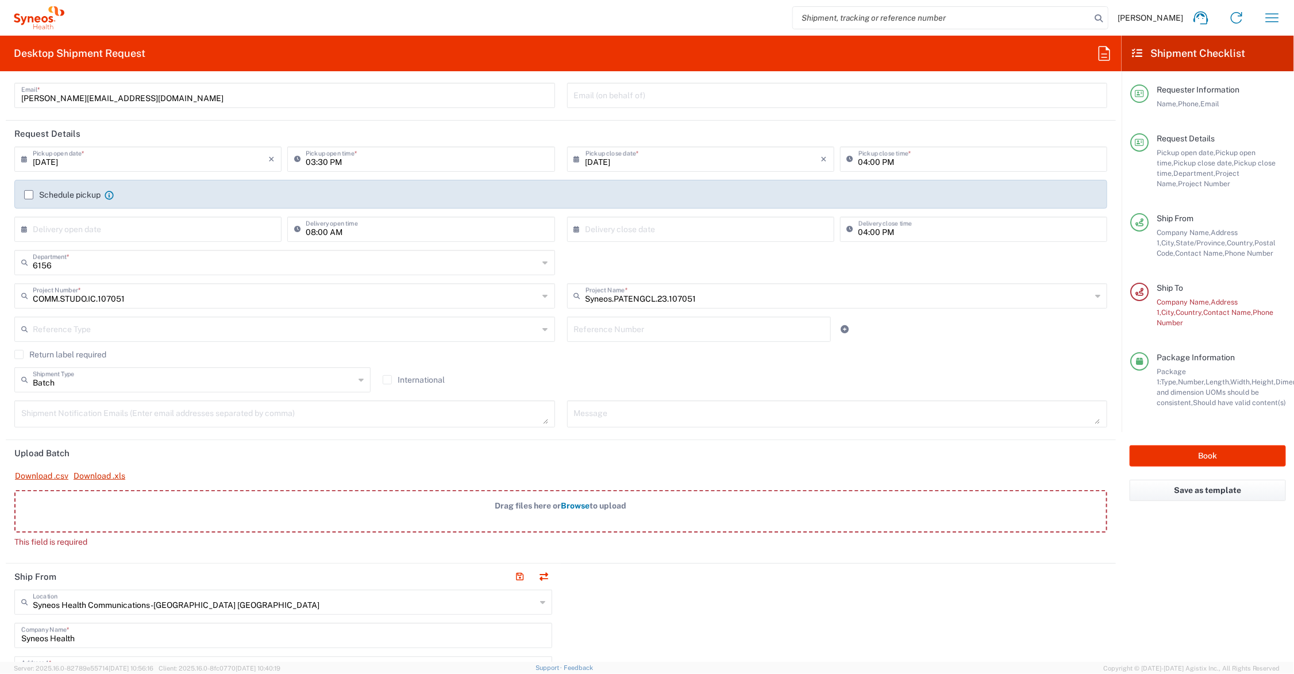
scroll to position [144, 0]
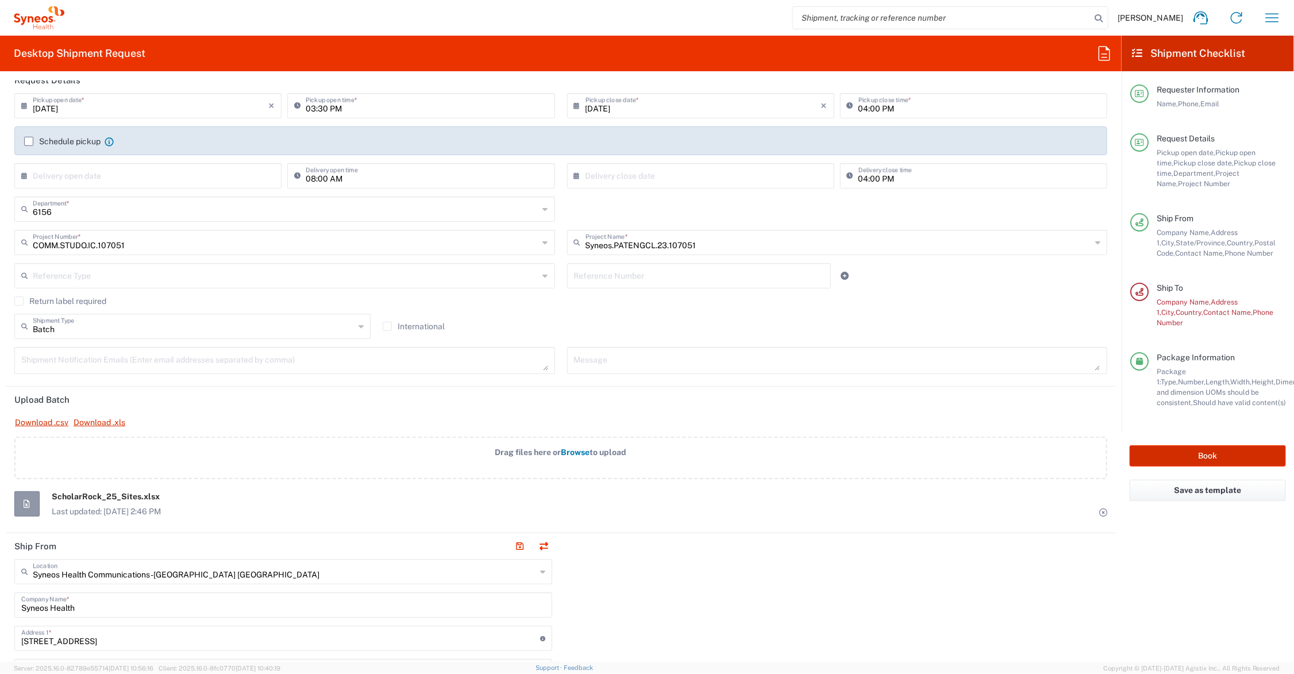
click at [1179, 445] on button "Book" at bounding box center [1208, 455] width 156 height 21
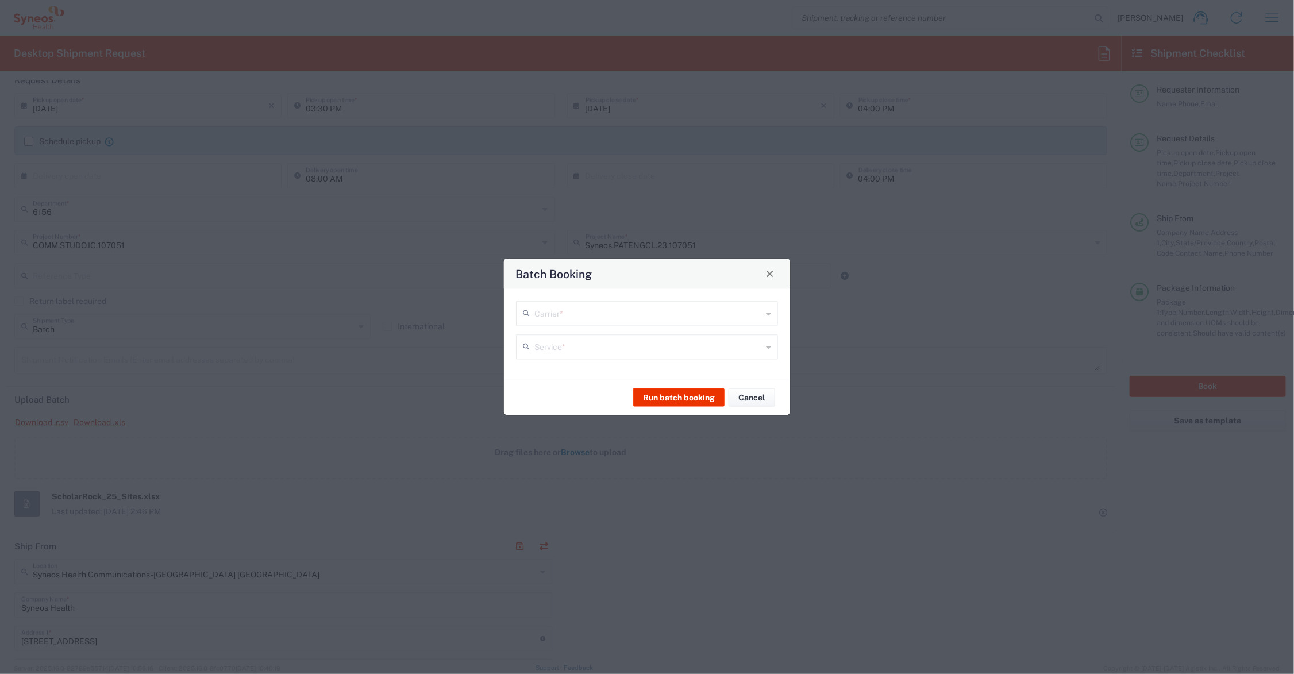
click at [585, 306] on input "text" at bounding box center [648, 312] width 228 height 20
click at [537, 354] on span "UPS" at bounding box center [647, 357] width 260 height 18
type input "UPS"
click at [560, 348] on input "text" at bounding box center [648, 346] width 228 height 20
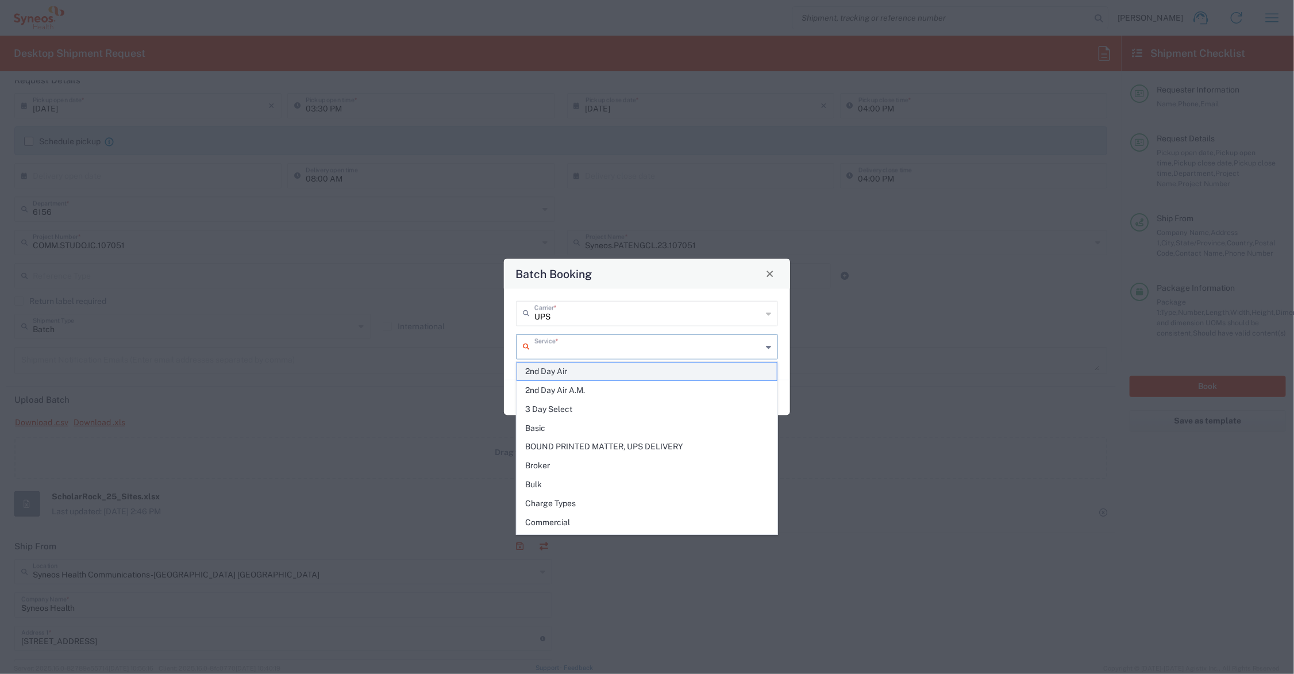
click at [578, 372] on span "2nd Day Air" at bounding box center [647, 372] width 260 height 18
type input "2nd Day Air"
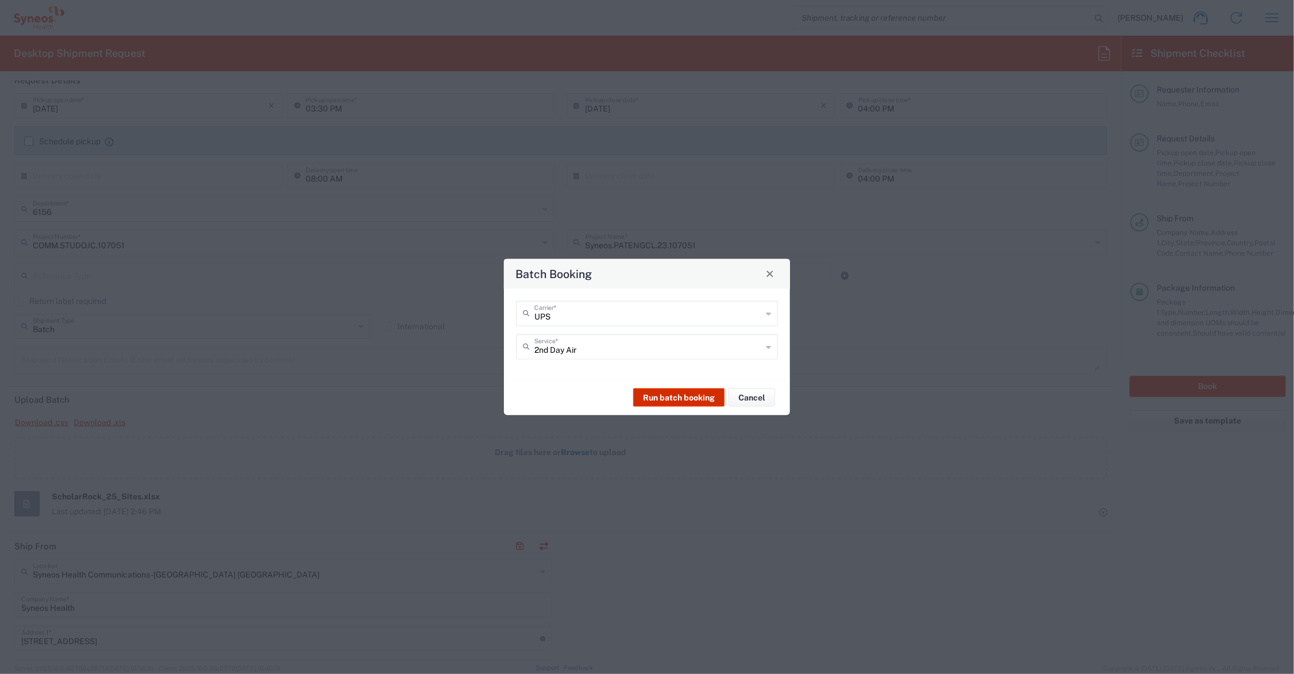
click at [680, 398] on button "Run batch booking" at bounding box center [678, 398] width 91 height 18
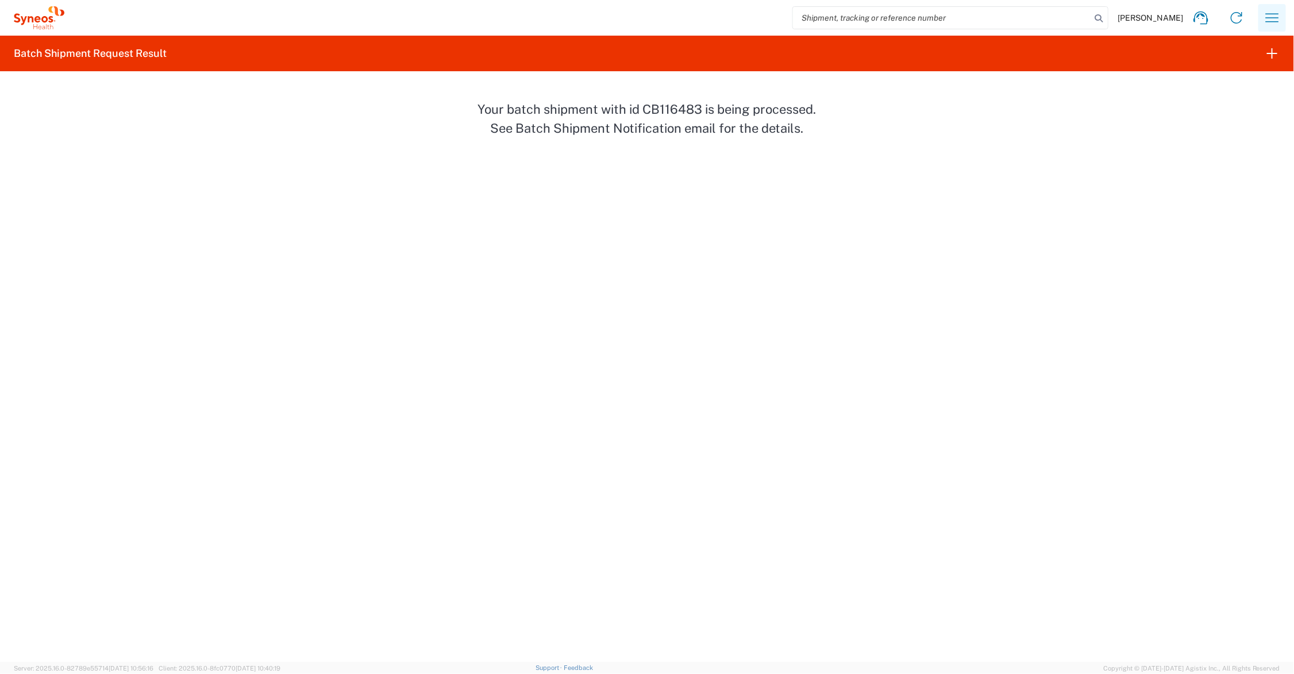
click at [1274, 17] on icon "button" at bounding box center [1272, 18] width 18 height 18
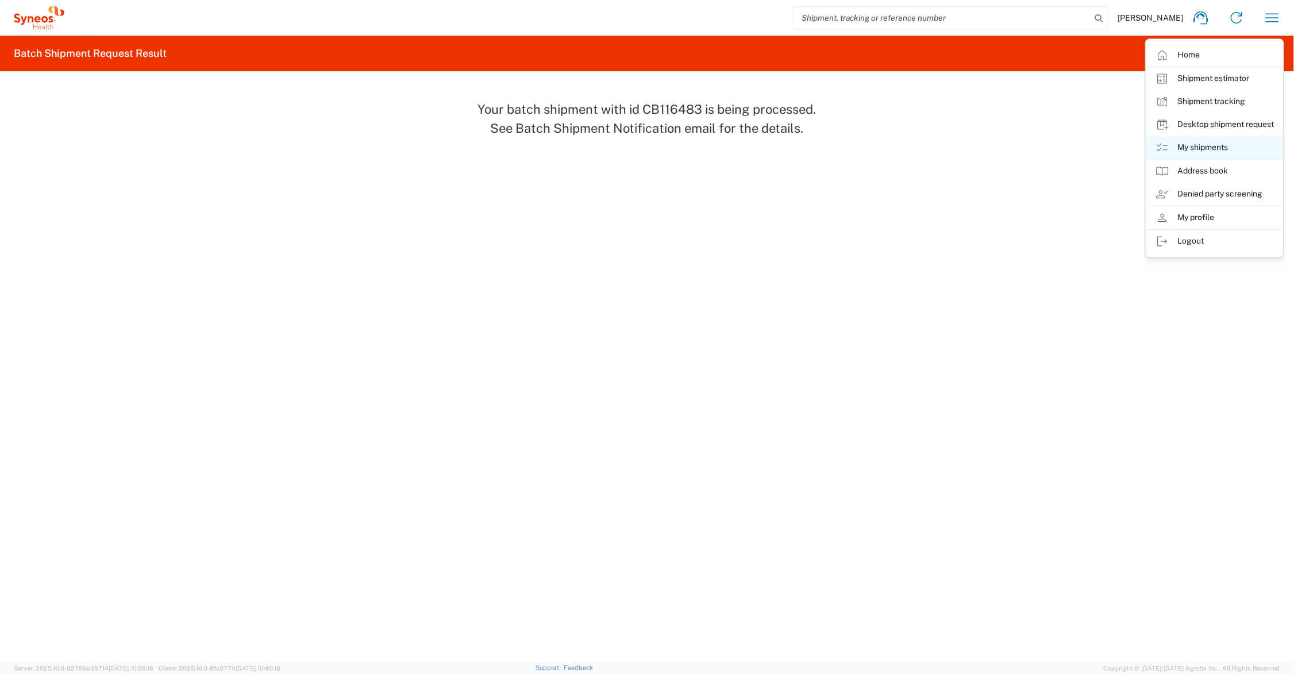
click at [1208, 148] on link "My shipments" at bounding box center [1215, 147] width 137 height 23
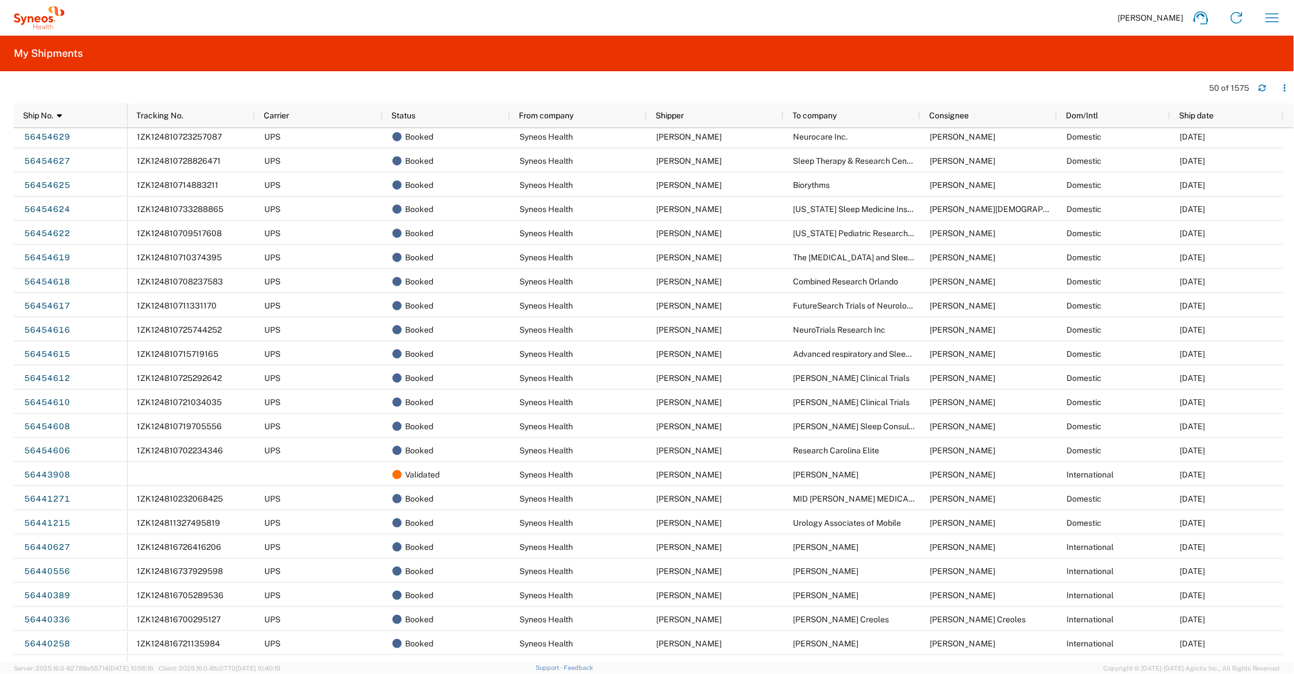
scroll to position [718, 0]
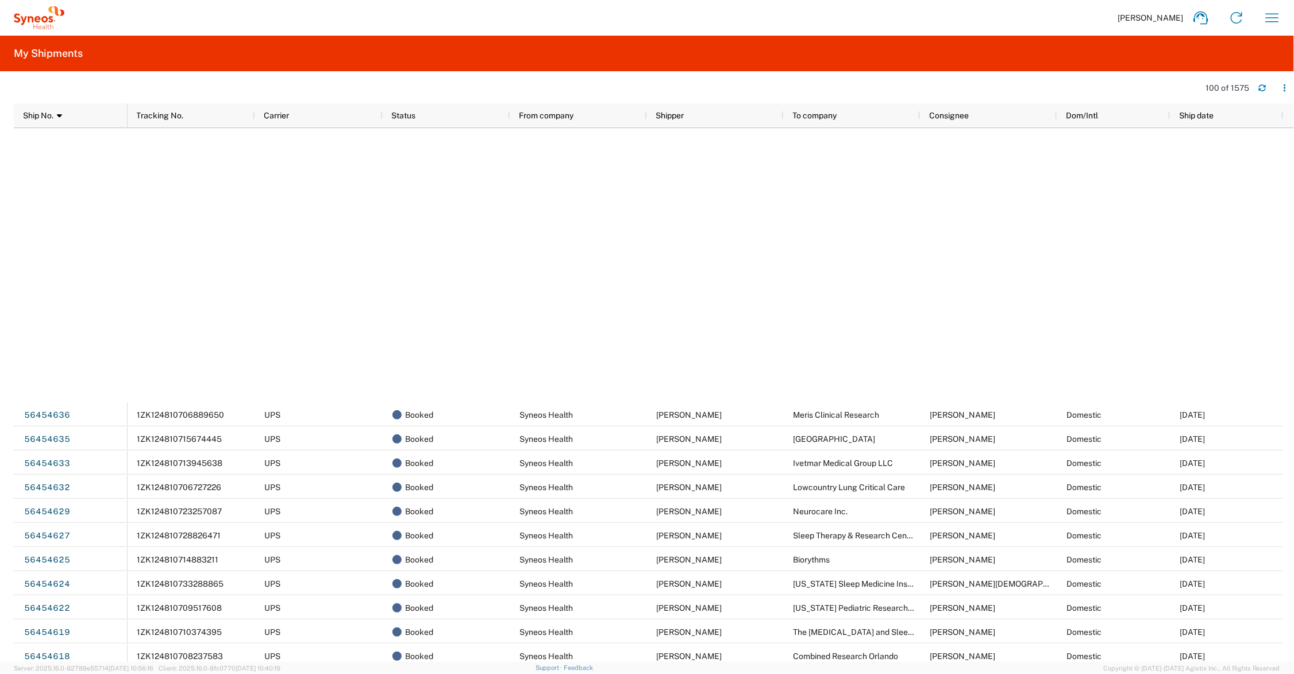
scroll to position [184, 0]
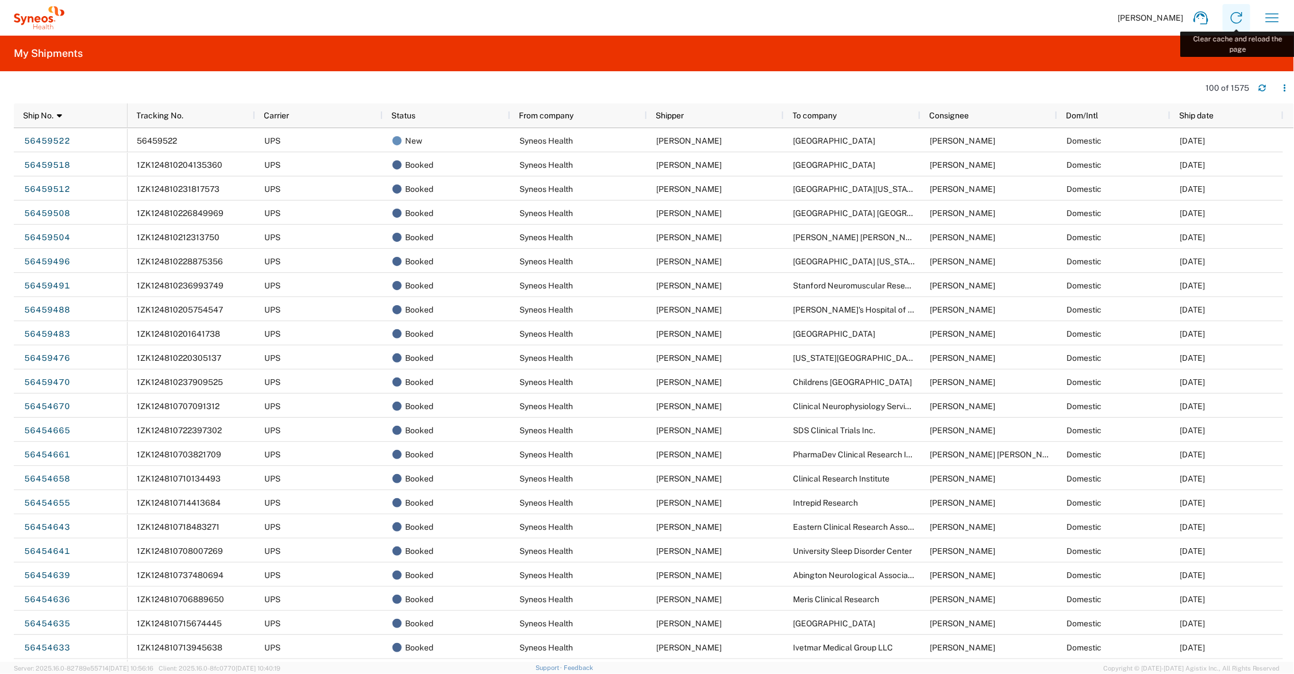
click at [1243, 16] on icon at bounding box center [1237, 18] width 18 height 18
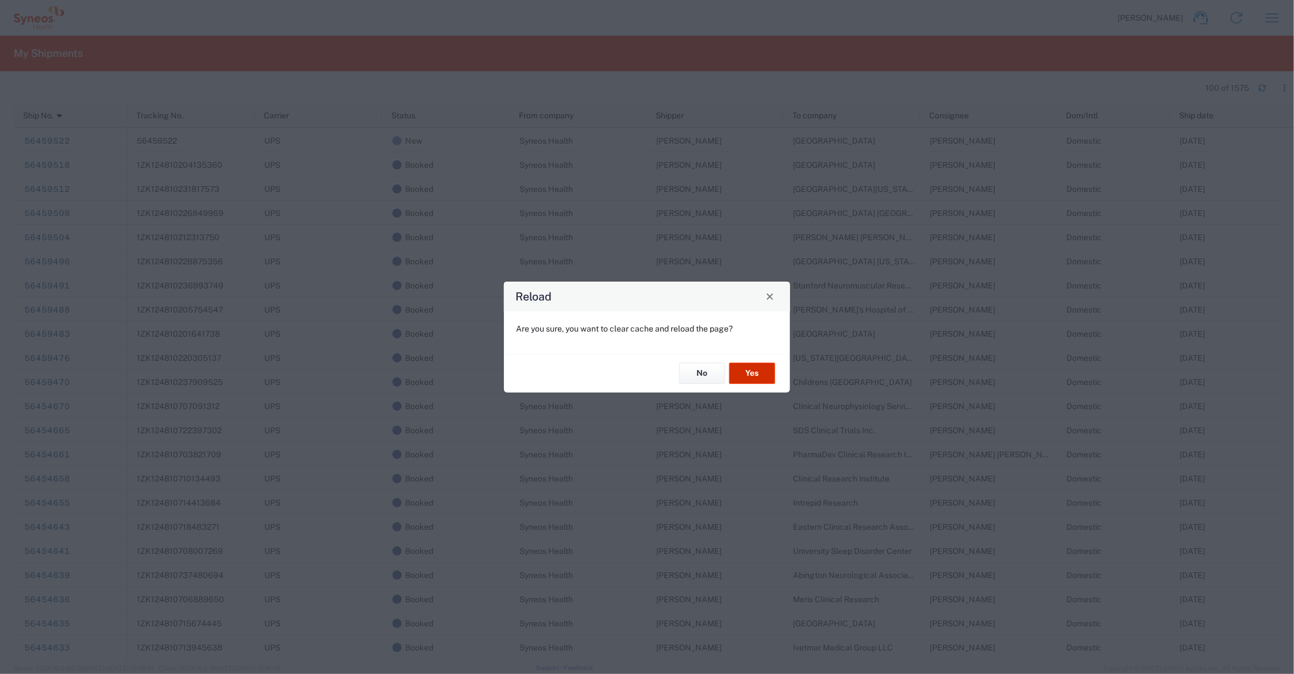
click at [749, 371] on button "Yes" at bounding box center [752, 373] width 46 height 21
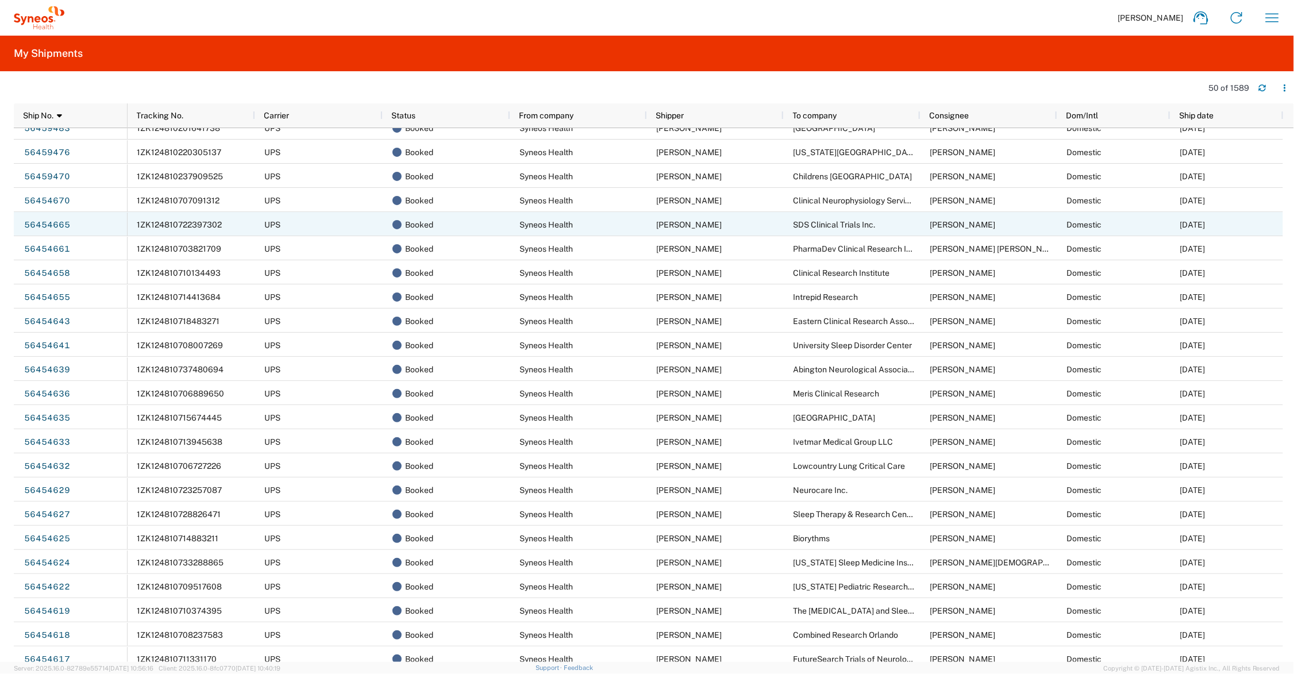
scroll to position [575, 0]
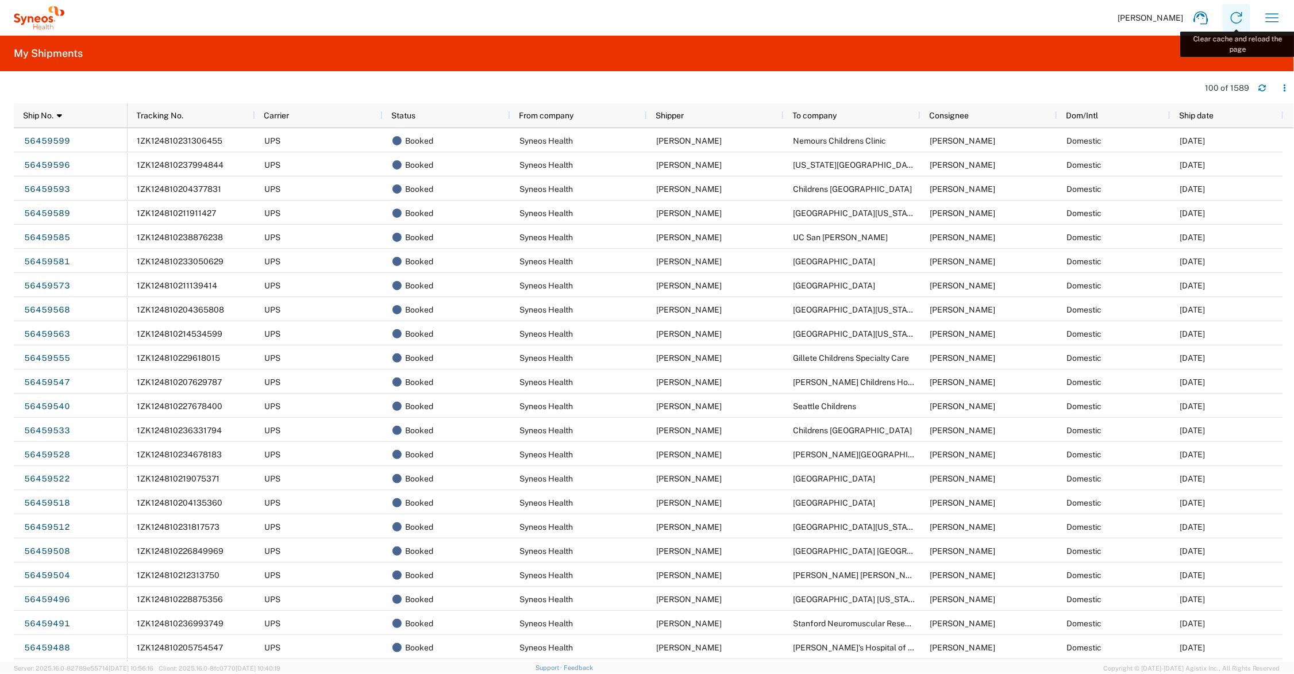
click at [1238, 16] on icon at bounding box center [1236, 17] width 11 height 11
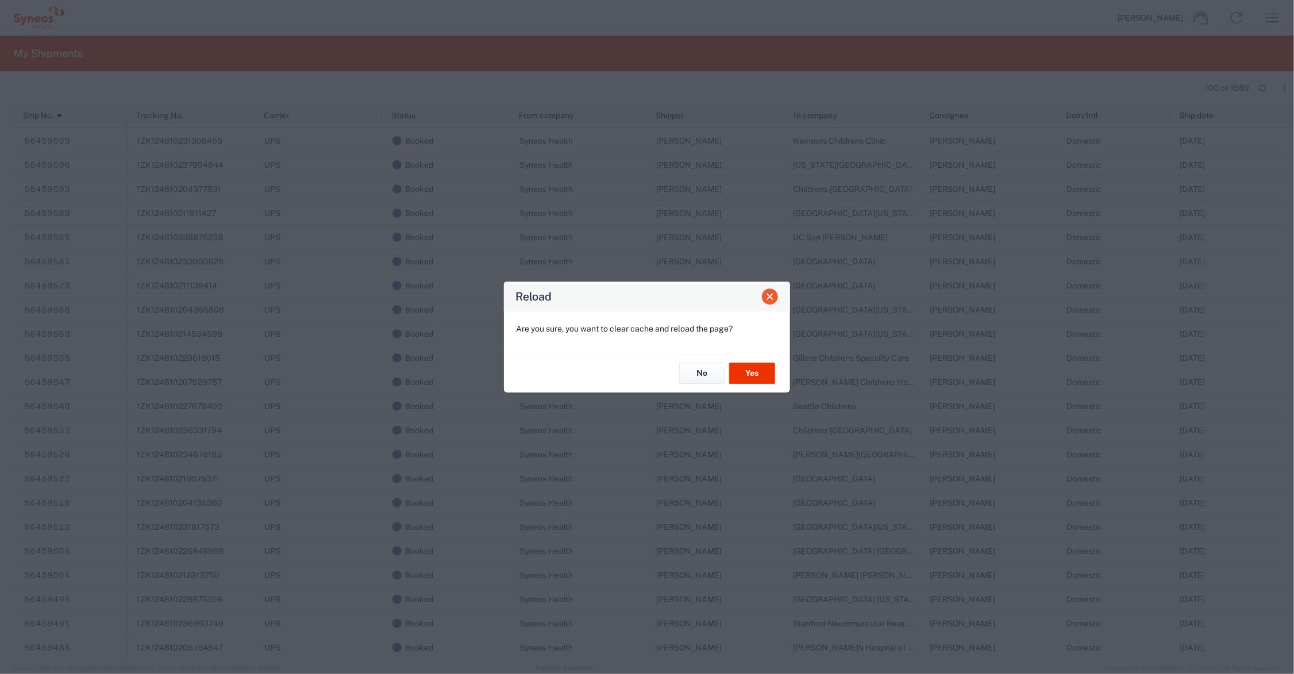
click at [767, 299] on span "Close" at bounding box center [770, 297] width 8 height 8
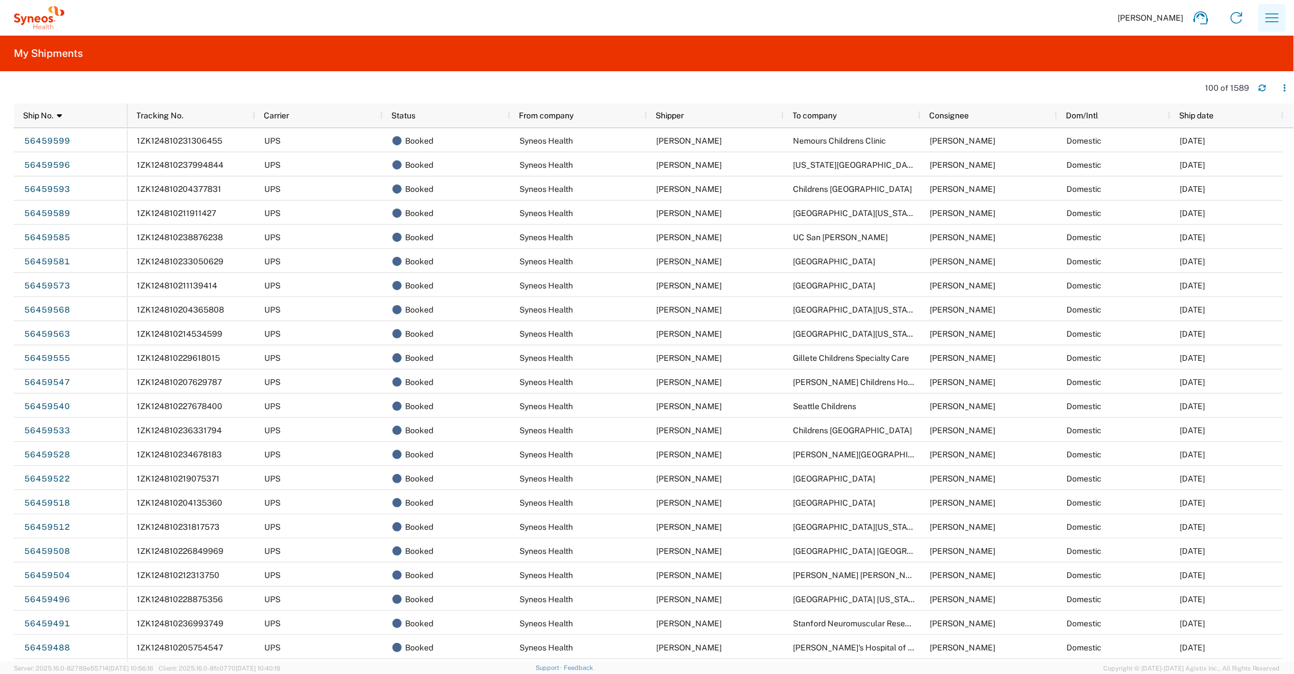
click at [1269, 10] on icon "button" at bounding box center [1272, 18] width 18 height 18
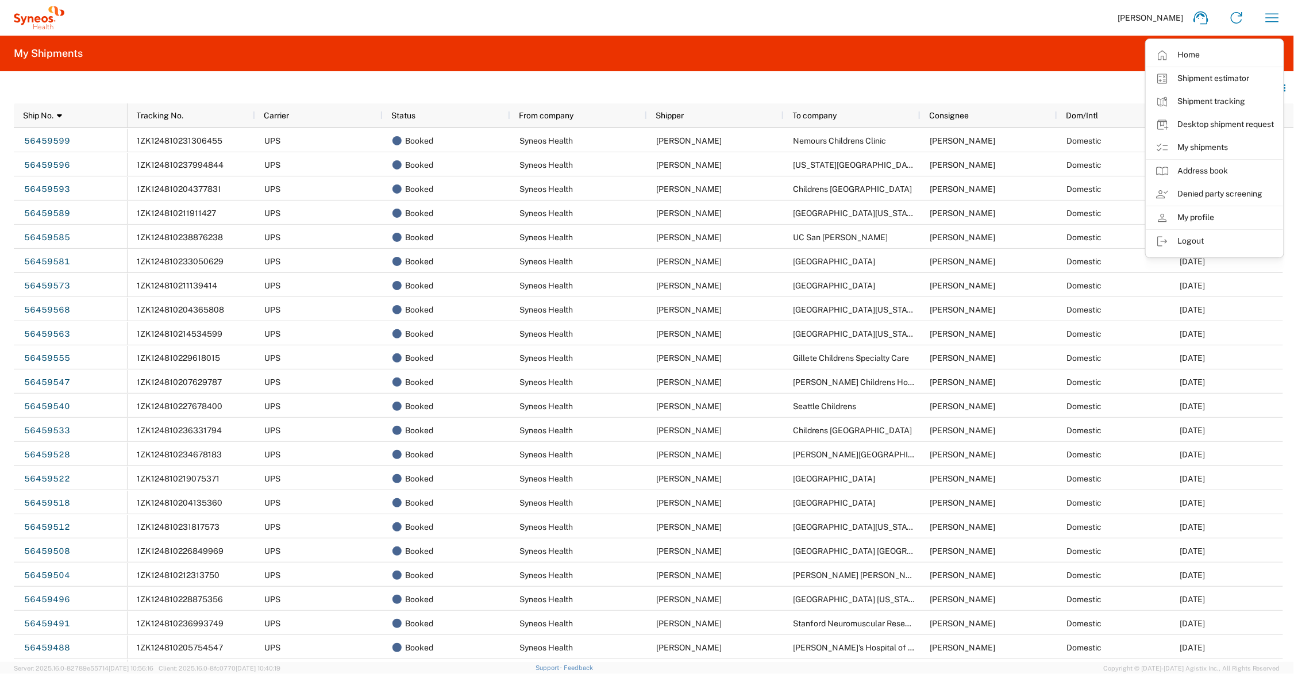
click at [892, 13] on div "[PERSON_NAME] Home Shipment estimator Shipment tracking Desktop shipment reques…" at bounding box center [677, 18] width 1226 height 28
